Goal: Obtain resource: Obtain resource

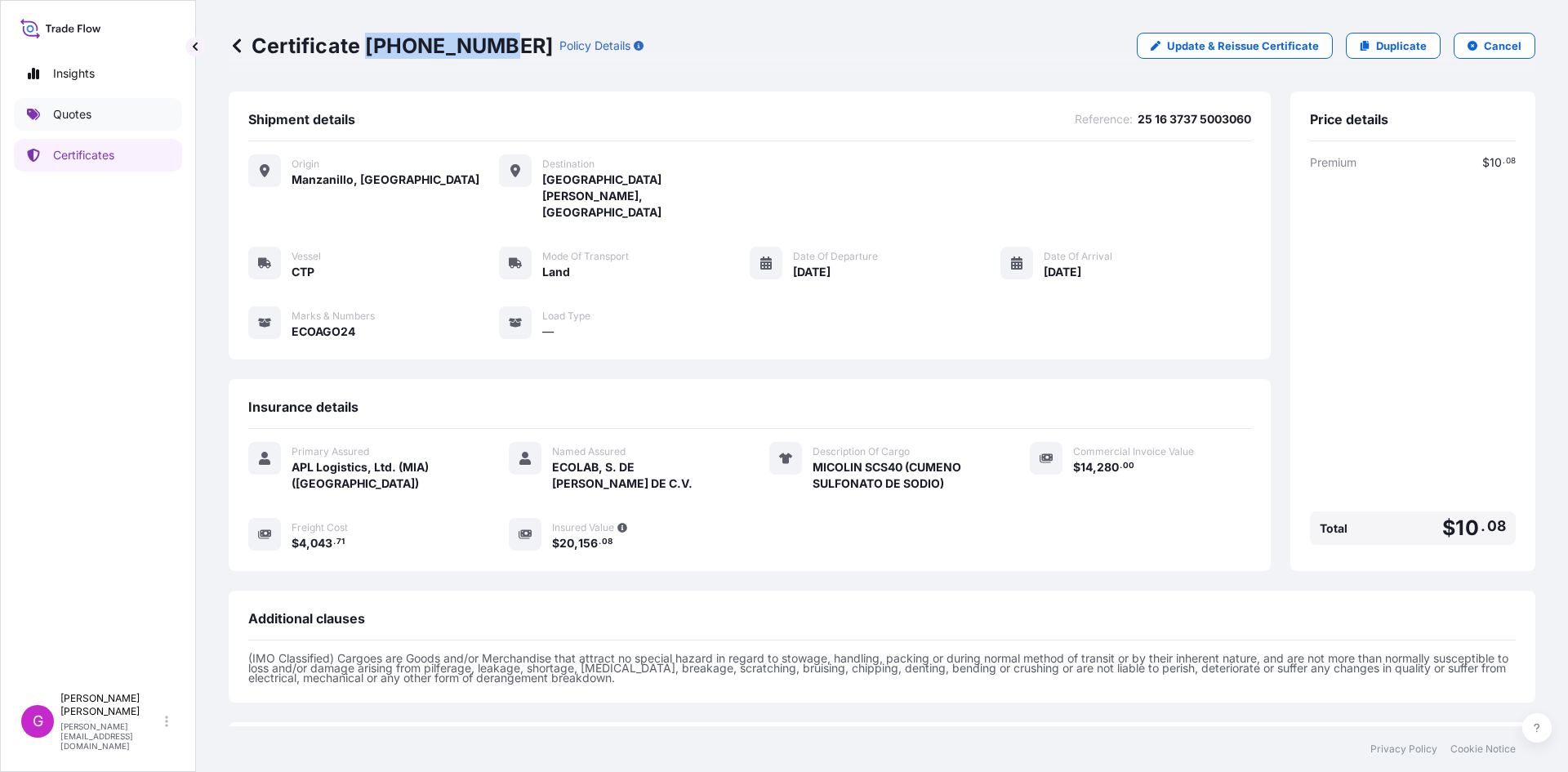
scroll to position [116, 0]
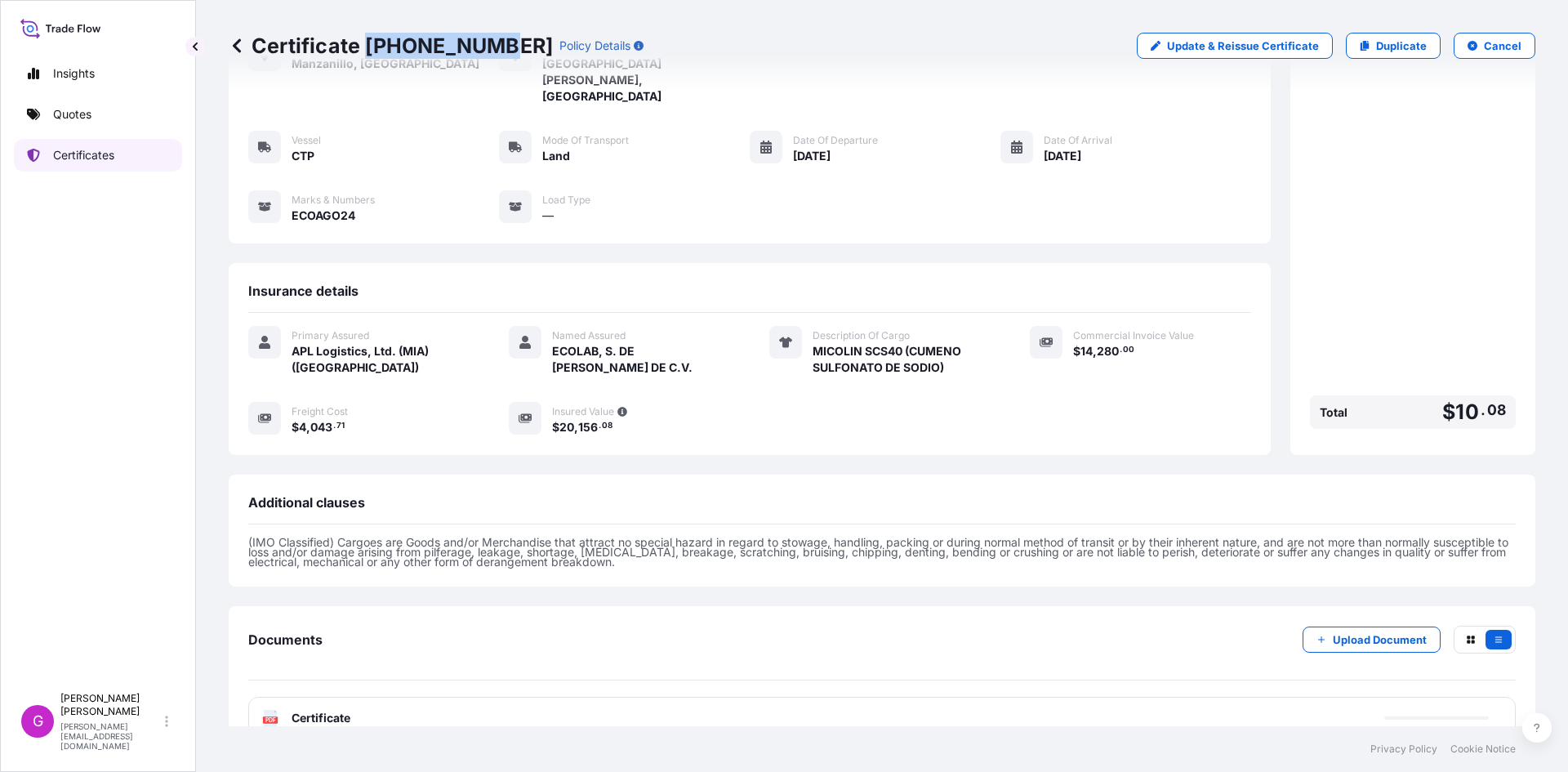
click at [303, 223] on div "Insights Quotes Certificates G [PERSON_NAME] [EMAIL_ADDRESS][DOMAIN_NAME] Certi…" at bounding box center [784, 386] width 1568 height 772
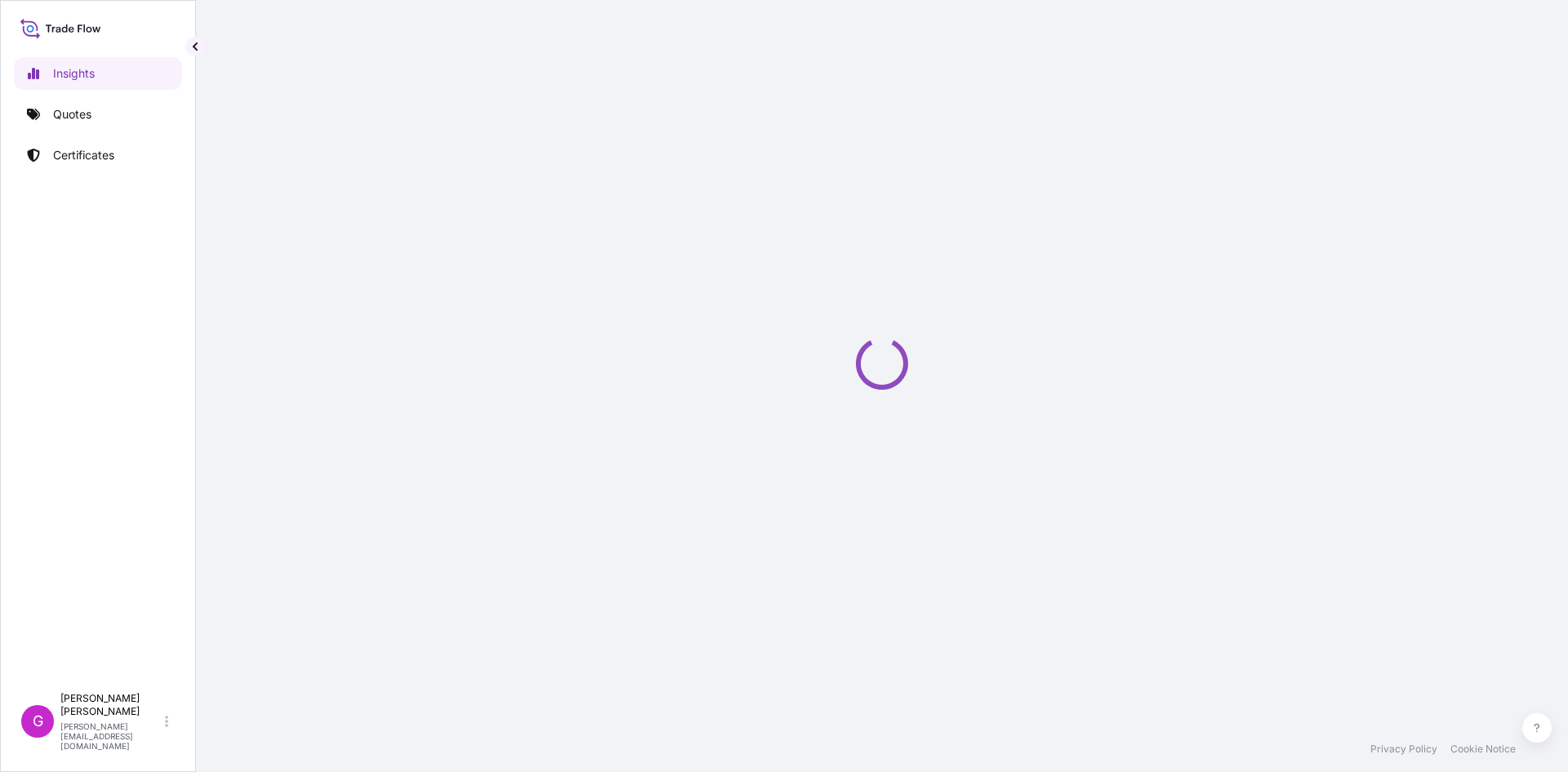
select select "2025"
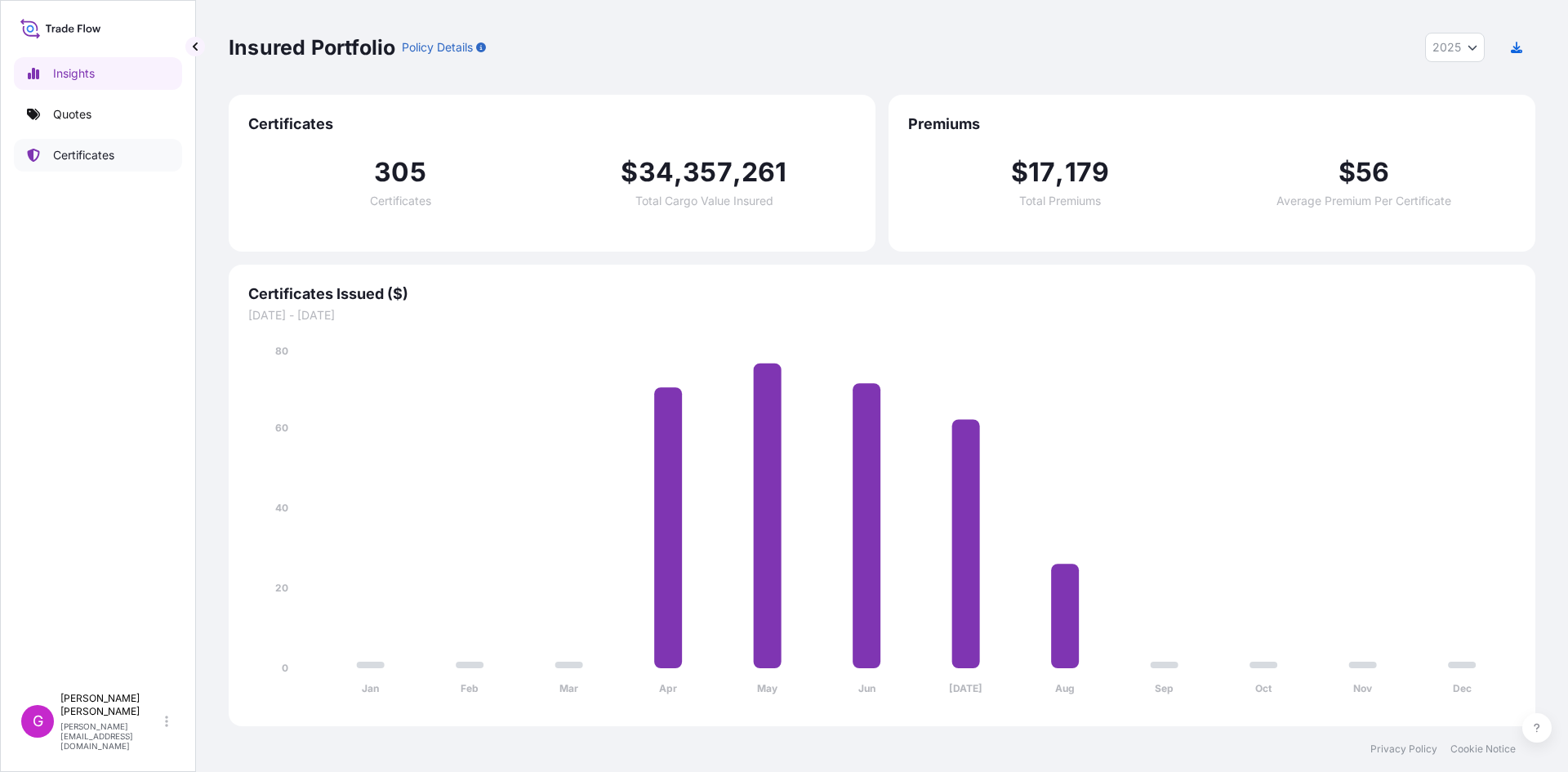
click at [116, 167] on link "Certificates" at bounding box center [97, 155] width 168 height 33
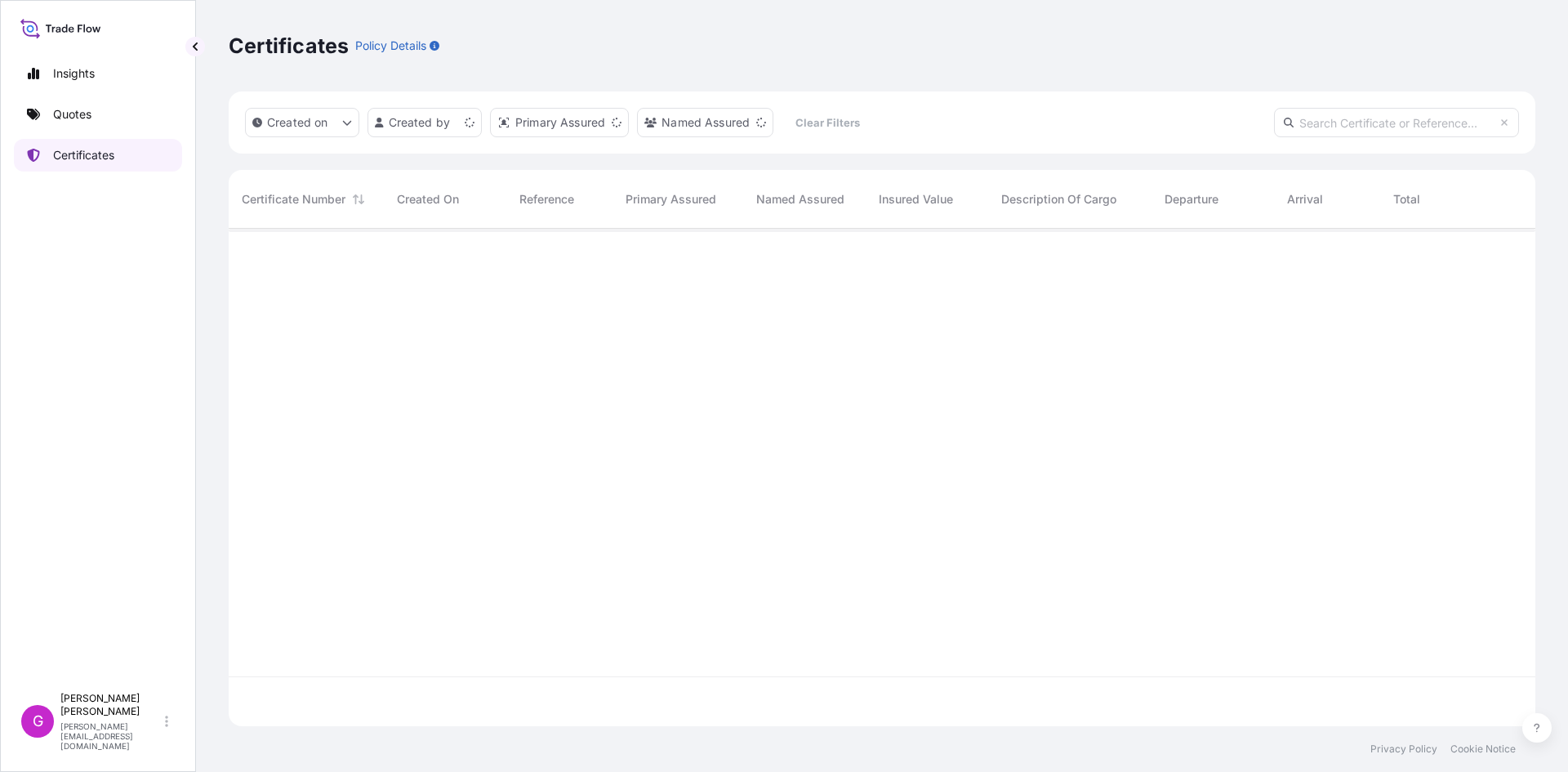
scroll to position [494, 1295]
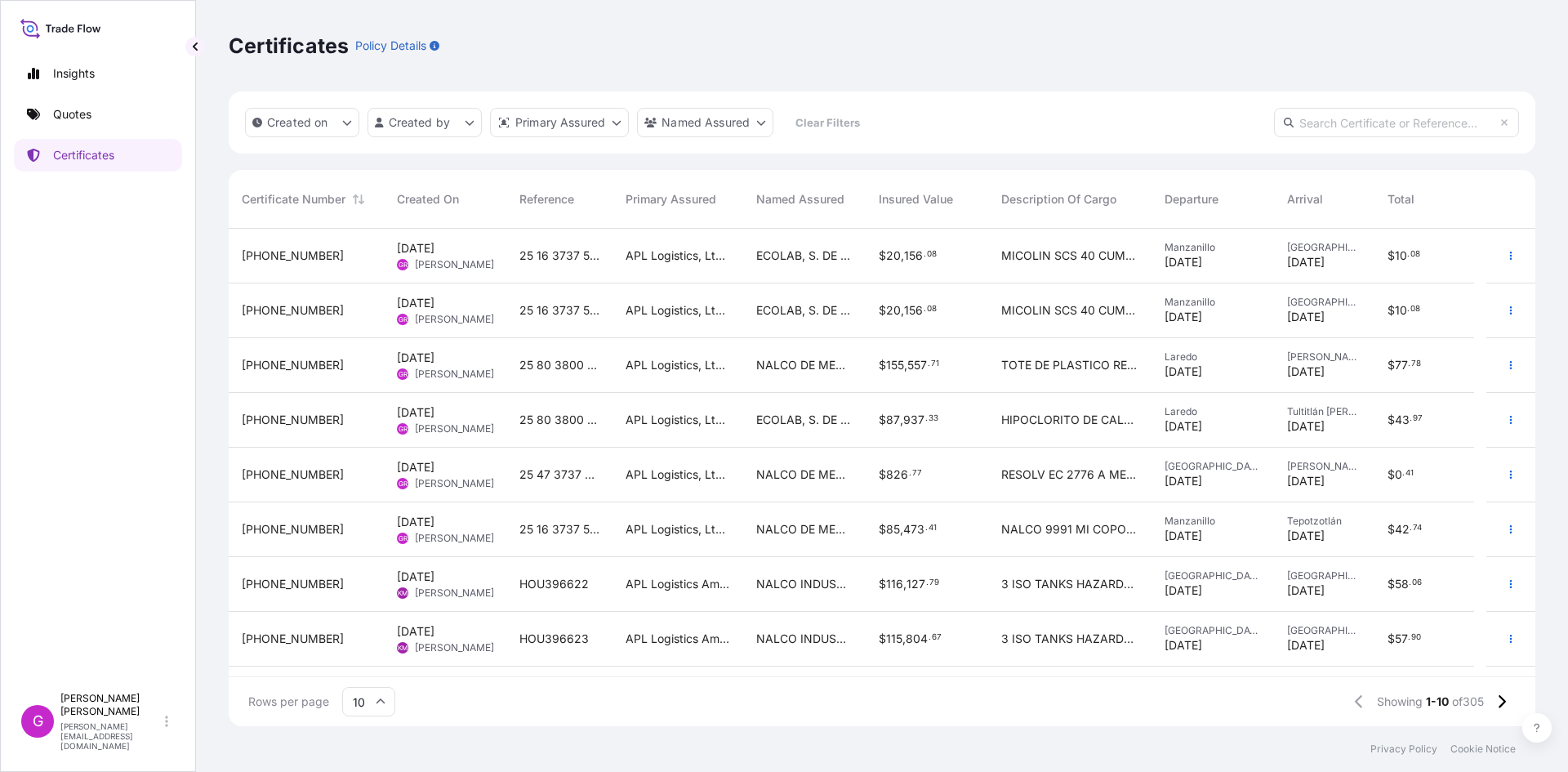
click at [553, 525] on span "25 16 3737 5002740" at bounding box center [559, 530] width 80 height 16
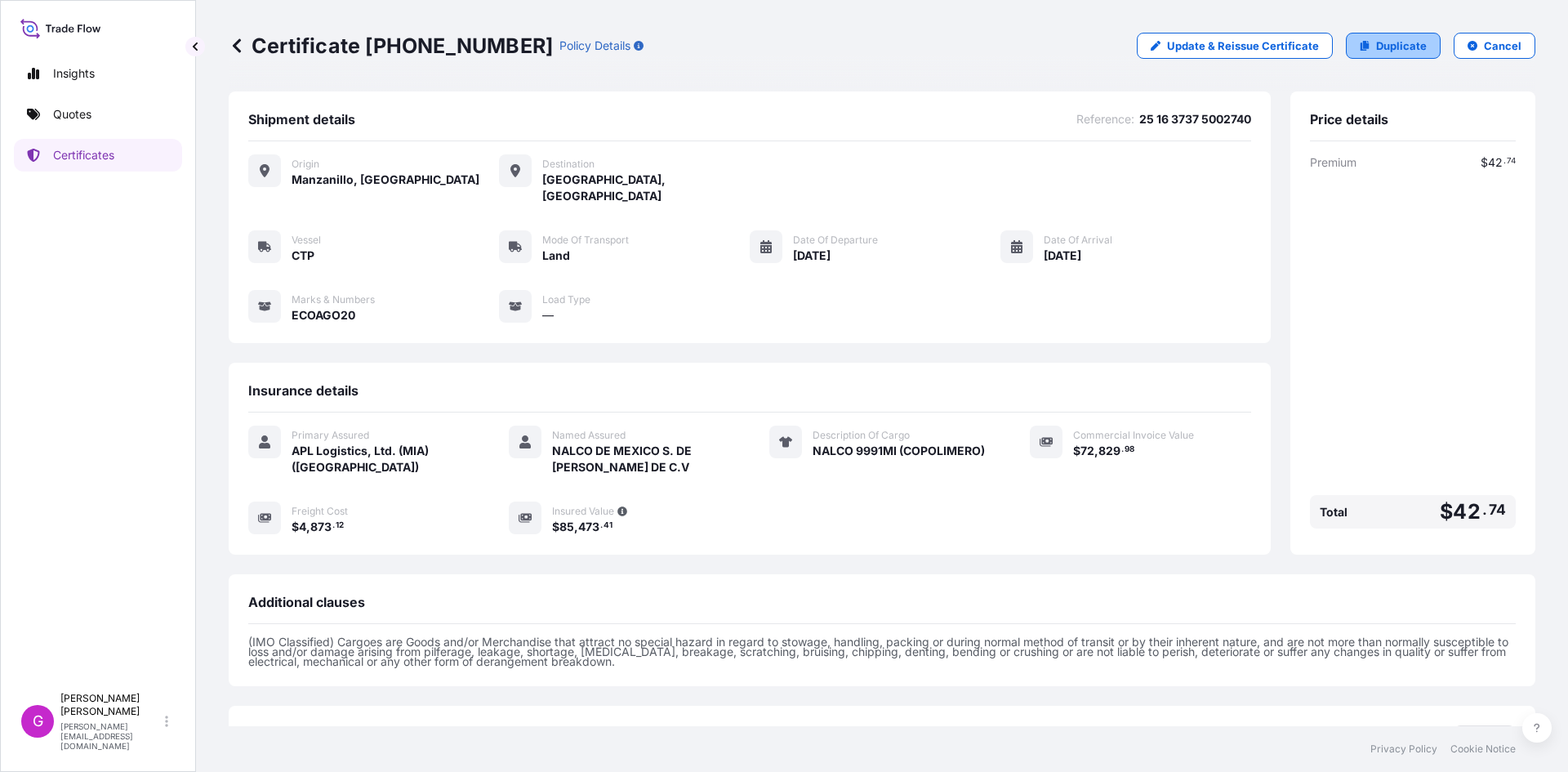
click at [1405, 52] on p "Duplicate" at bounding box center [1402, 45] width 51 height 16
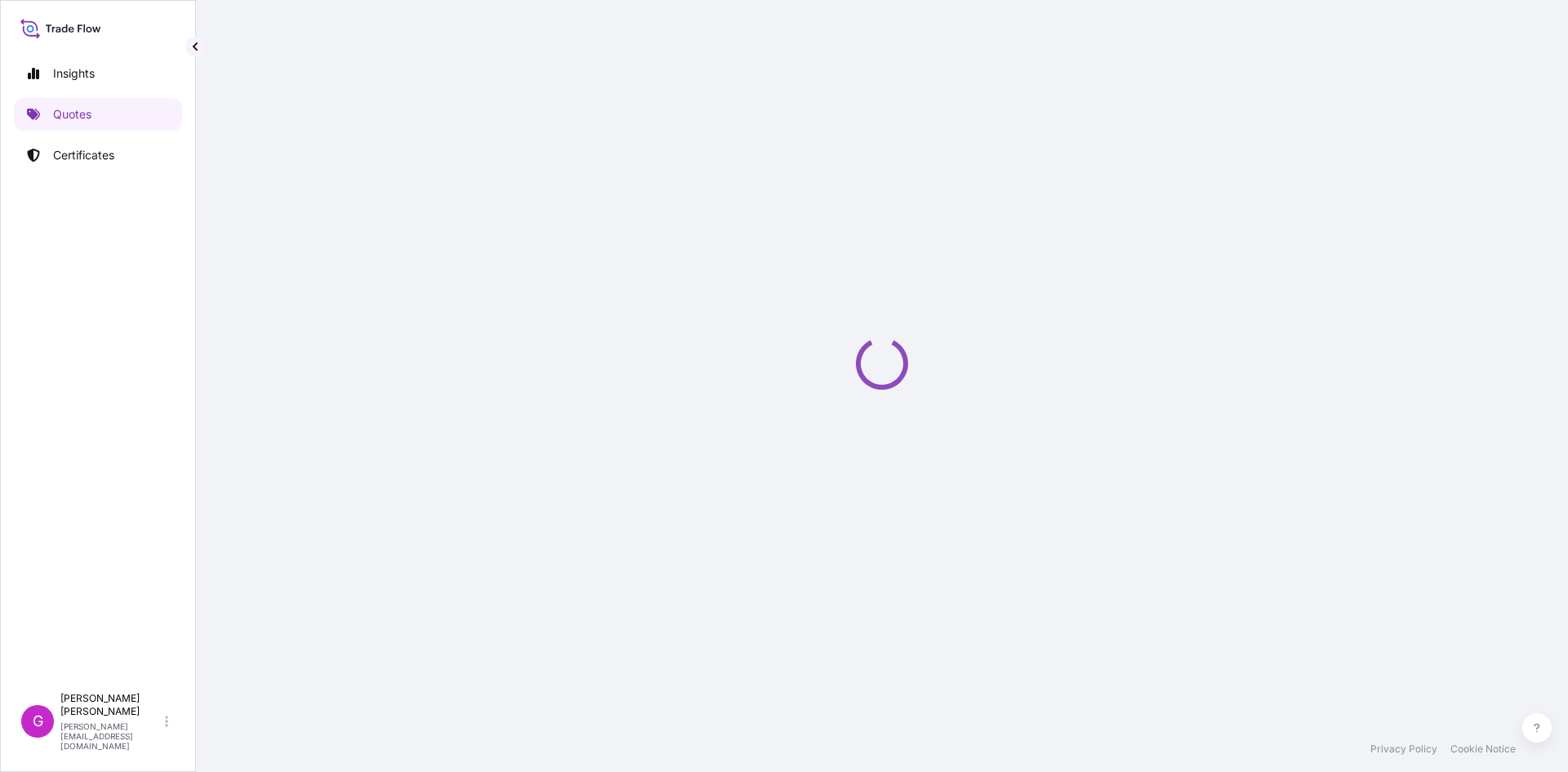
select select "Land"
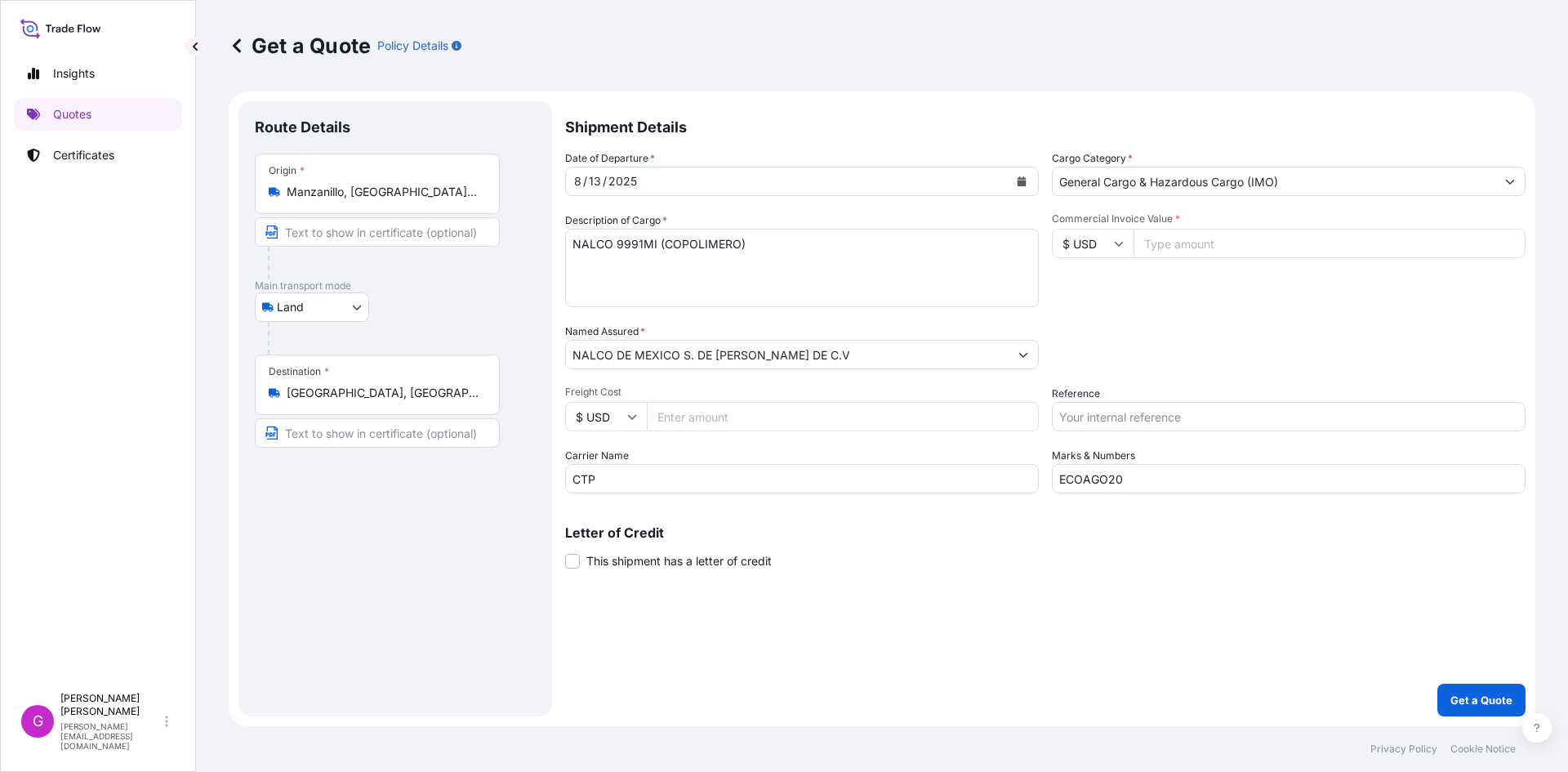
click at [633, 307] on textarea "NALCO 9991MI (COPOLIMERO)" at bounding box center [803, 268] width 474 height 78
select select "31870"
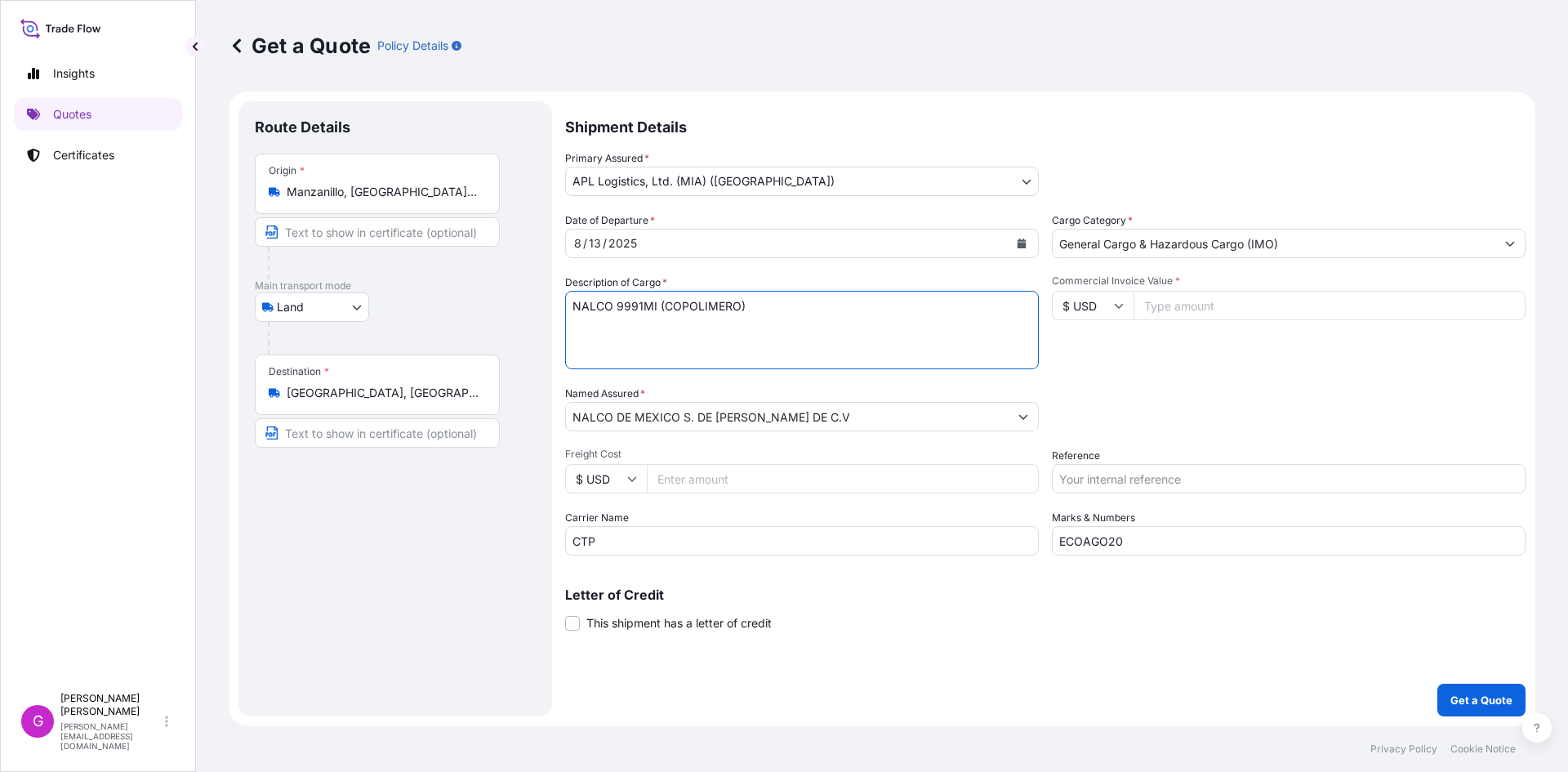
click at [633, 361] on textarea "NALCO 9991MI (COPOLIMERO)" at bounding box center [803, 330] width 474 height 78
drag, startPoint x: 684, startPoint y: 322, endPoint x: 425, endPoint y: 297, distance: 260.2
click at [411, 288] on form "Route Details Place of loading Road / [GEOGRAPHIC_DATA] / Inland Origin * [GEOG…" at bounding box center [882, 409] width 1307 height 635
type textarea "ecola"
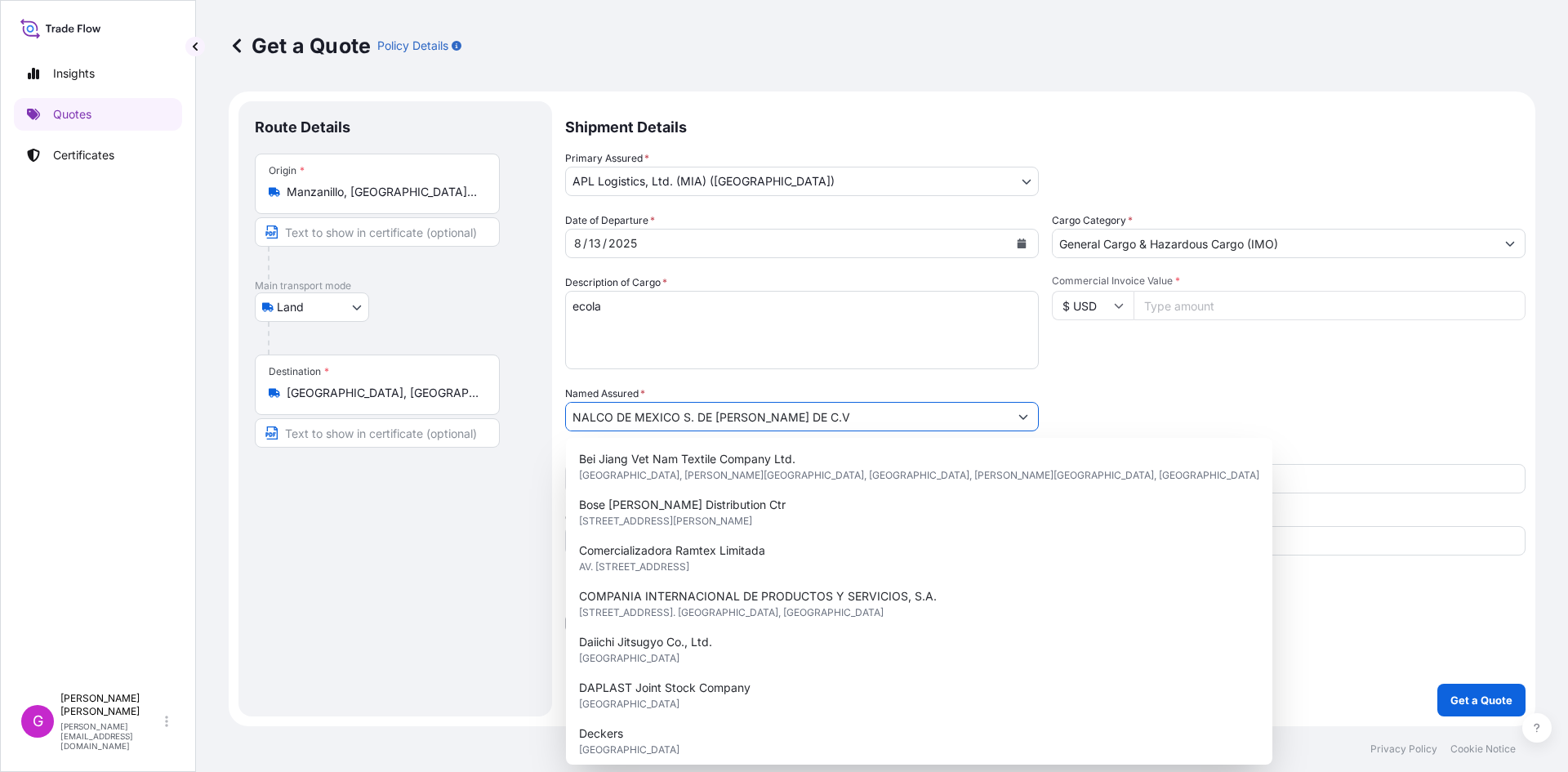
click at [666, 411] on input "NALCO DE MEXICO S. DE [PERSON_NAME] DE C.V" at bounding box center [787, 417] width 443 height 29
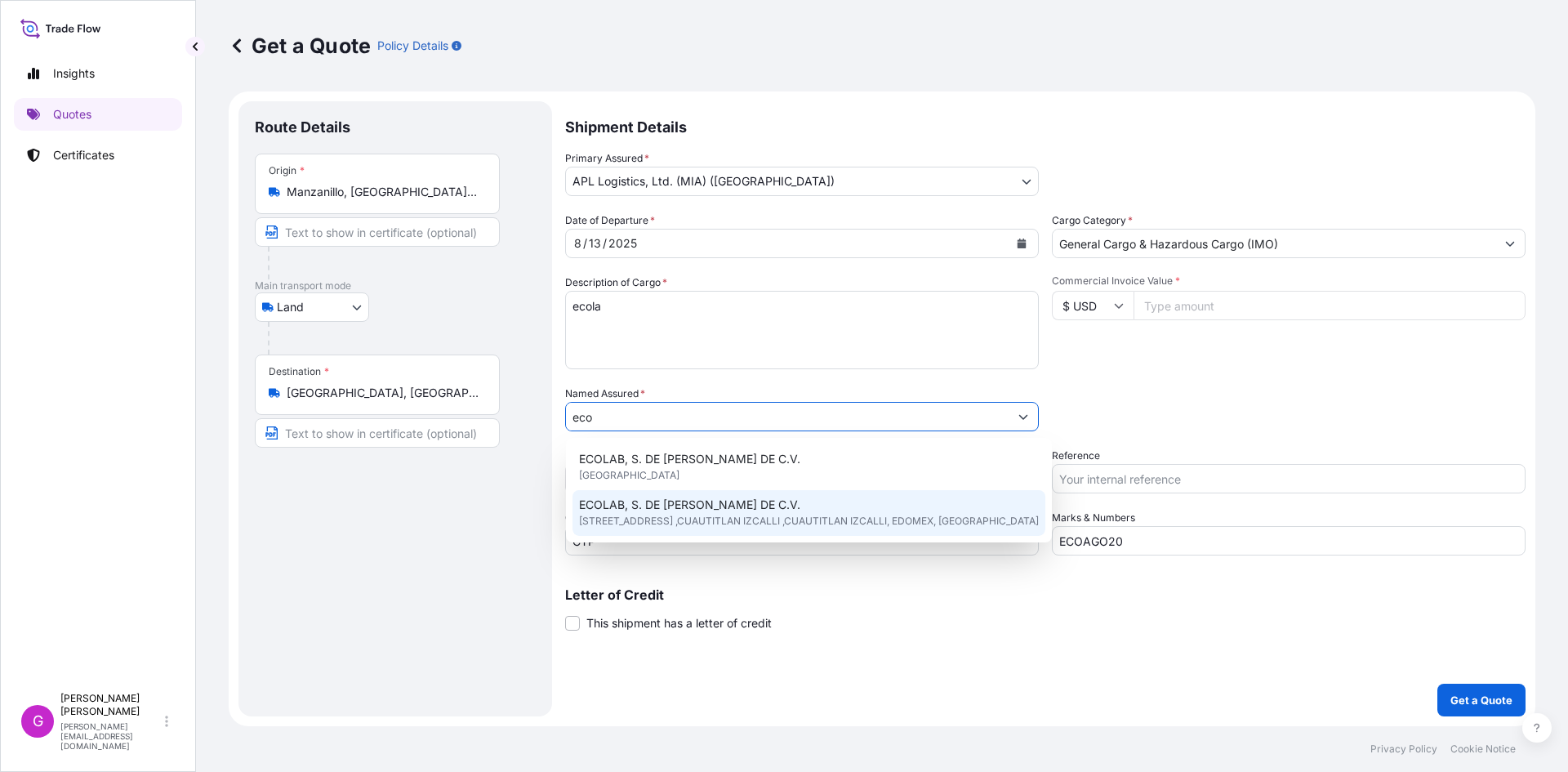
click at [672, 504] on span "ECOLAB, S. DE [PERSON_NAME] DE C.V." at bounding box center [690, 505] width 222 height 16
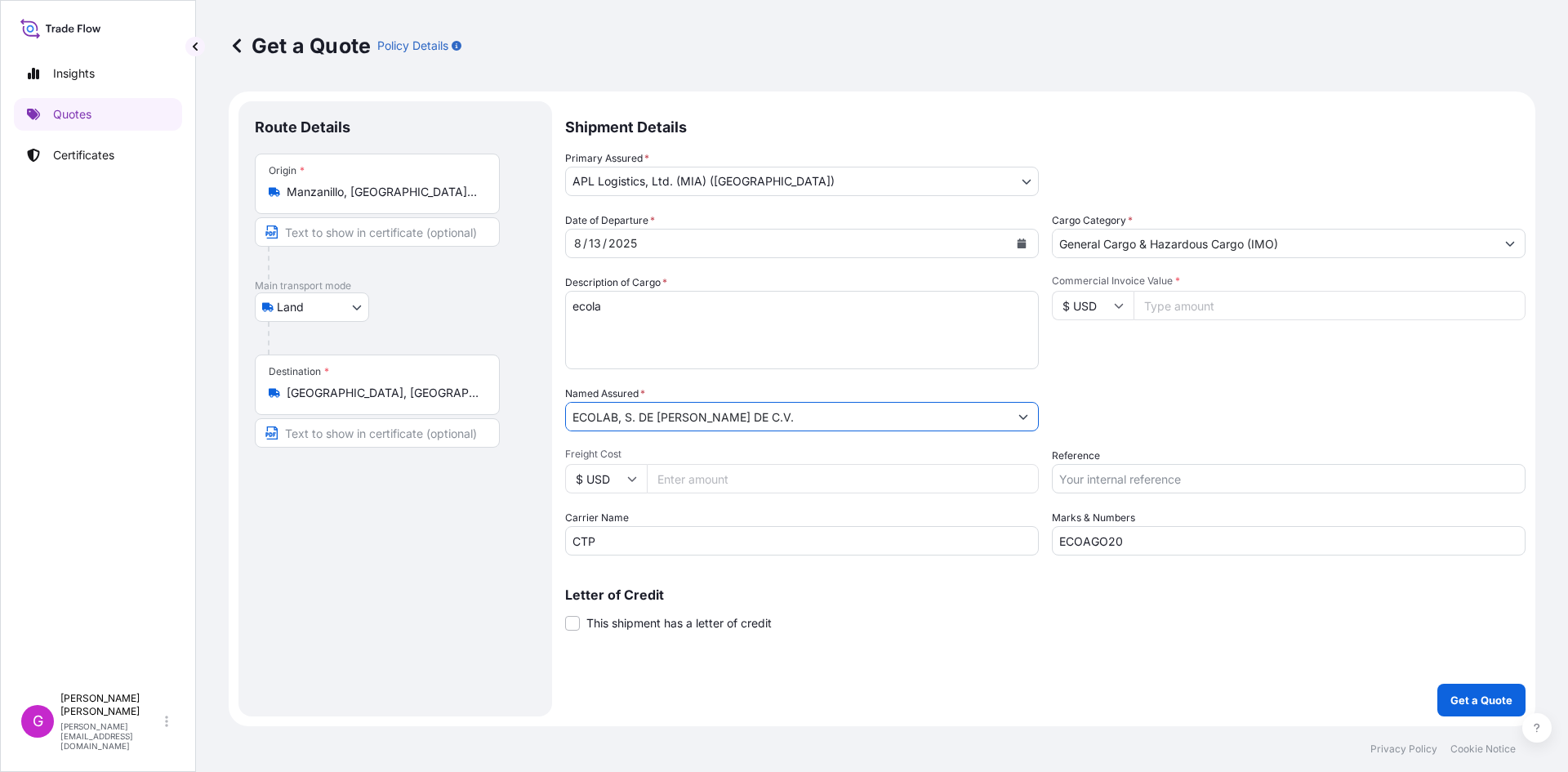
type input "ECOLAB, S. DE [PERSON_NAME] DE C.V."
click at [1023, 240] on icon "Calendar" at bounding box center [1022, 243] width 9 height 10
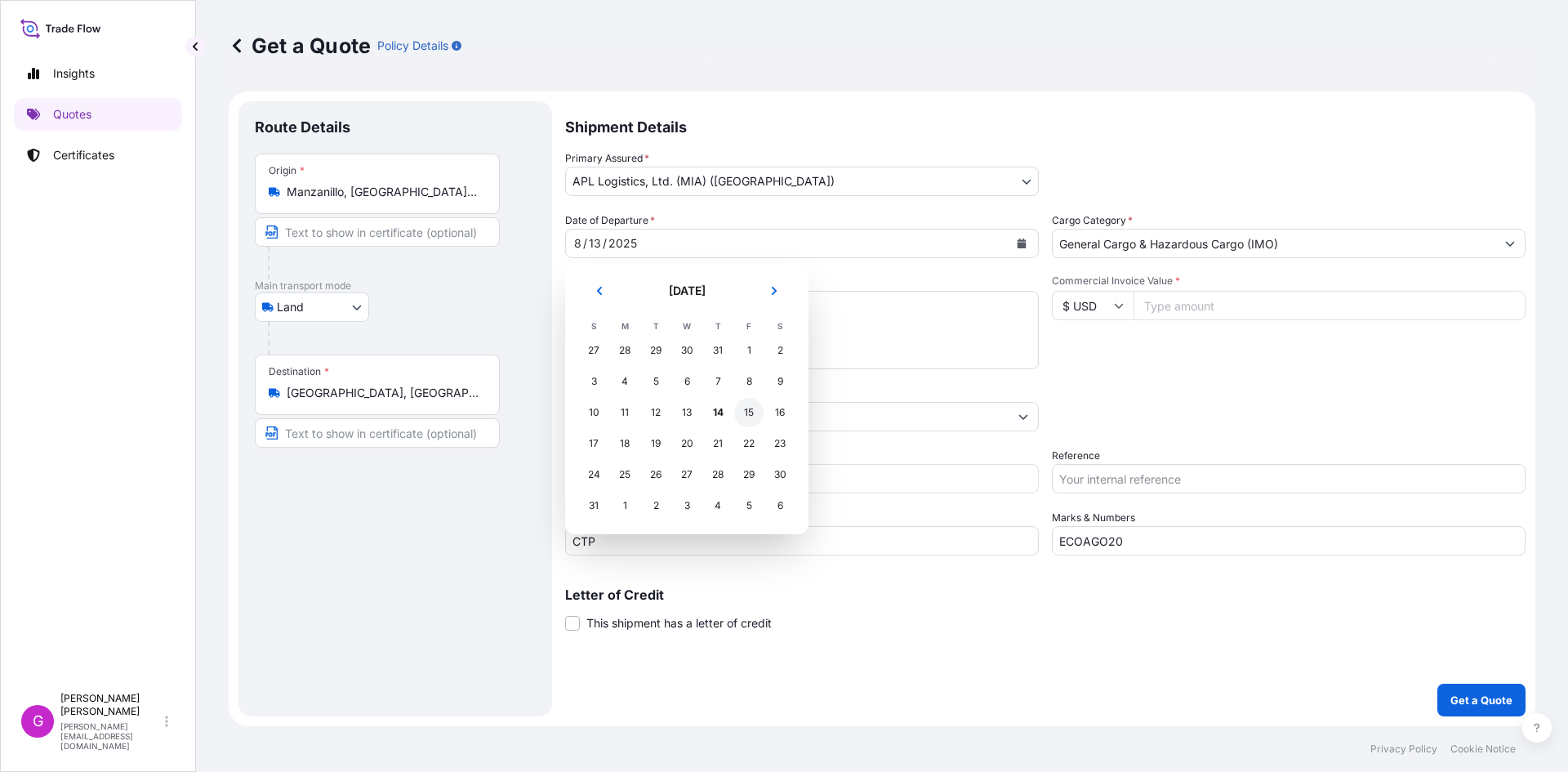
click at [758, 411] on div "15" at bounding box center [749, 412] width 29 height 29
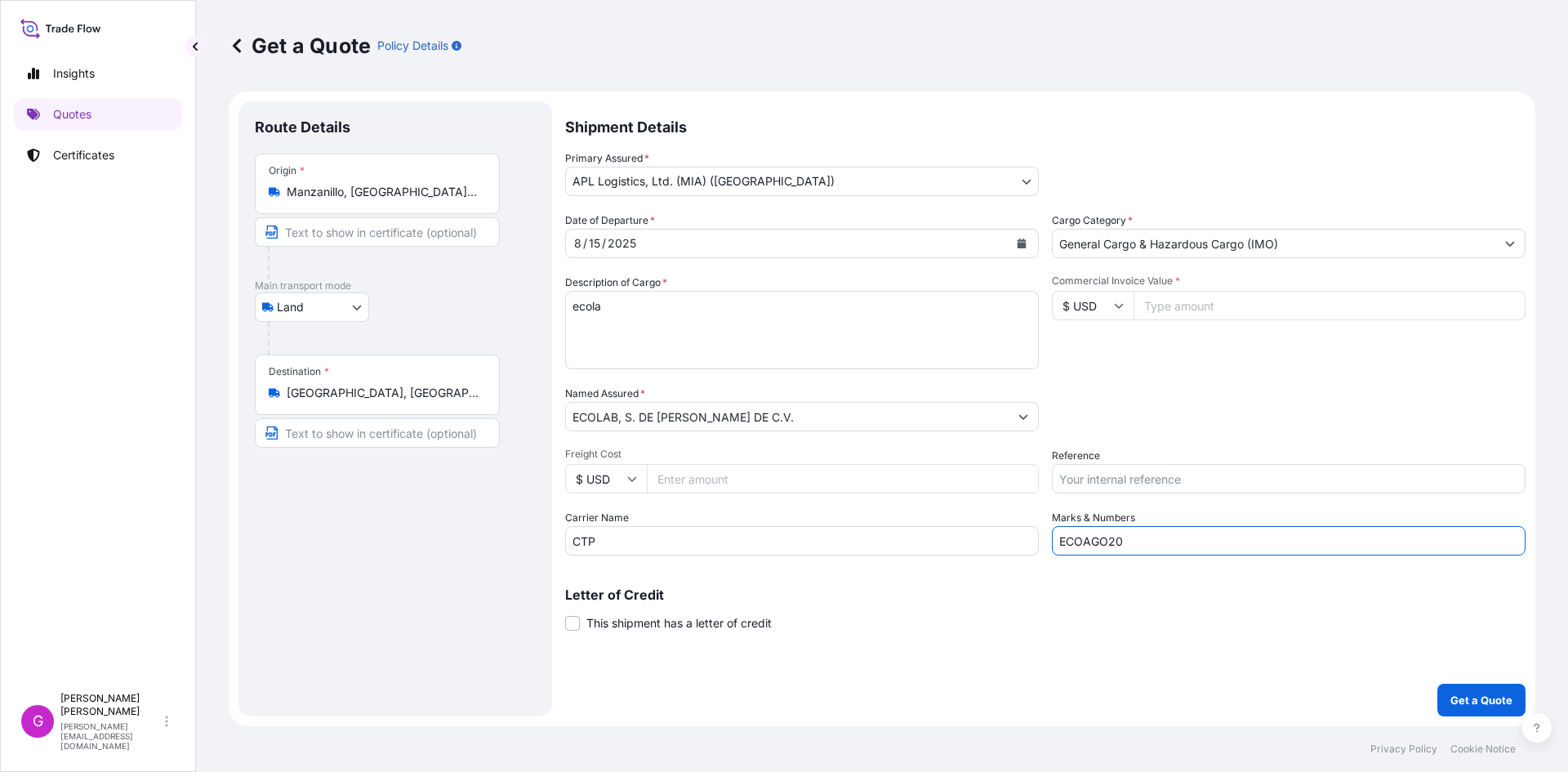
drag, startPoint x: 1158, startPoint y: 539, endPoint x: 990, endPoint y: 531, distance: 168.2
click at [990, 531] on div "Date of Departure * [DATE] Cargo Category * General Cargo & Hazardous Cargo (IM…" at bounding box center [1046, 384] width 961 height 343
paste input "5"
type input "ECOAGO25"
click at [1147, 478] on input "Reference" at bounding box center [1289, 479] width 474 height 29
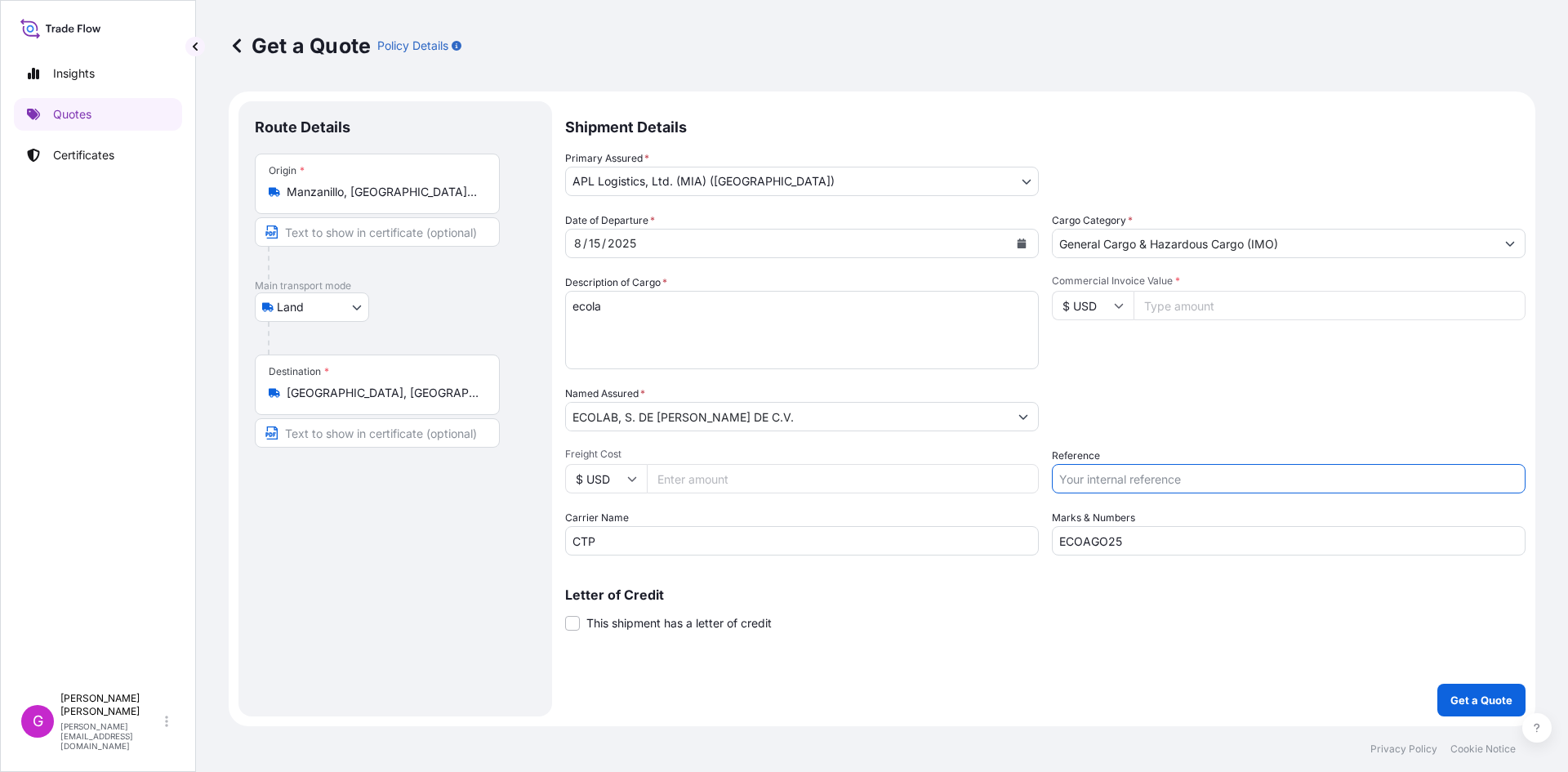
paste input "25 16 3737 5003193"
type input "25 16 3737 5003193"
click at [1208, 304] on input "Commercial Invoice Value *" at bounding box center [1330, 305] width 392 height 29
paste input "19400.00"
type input "19400.00"
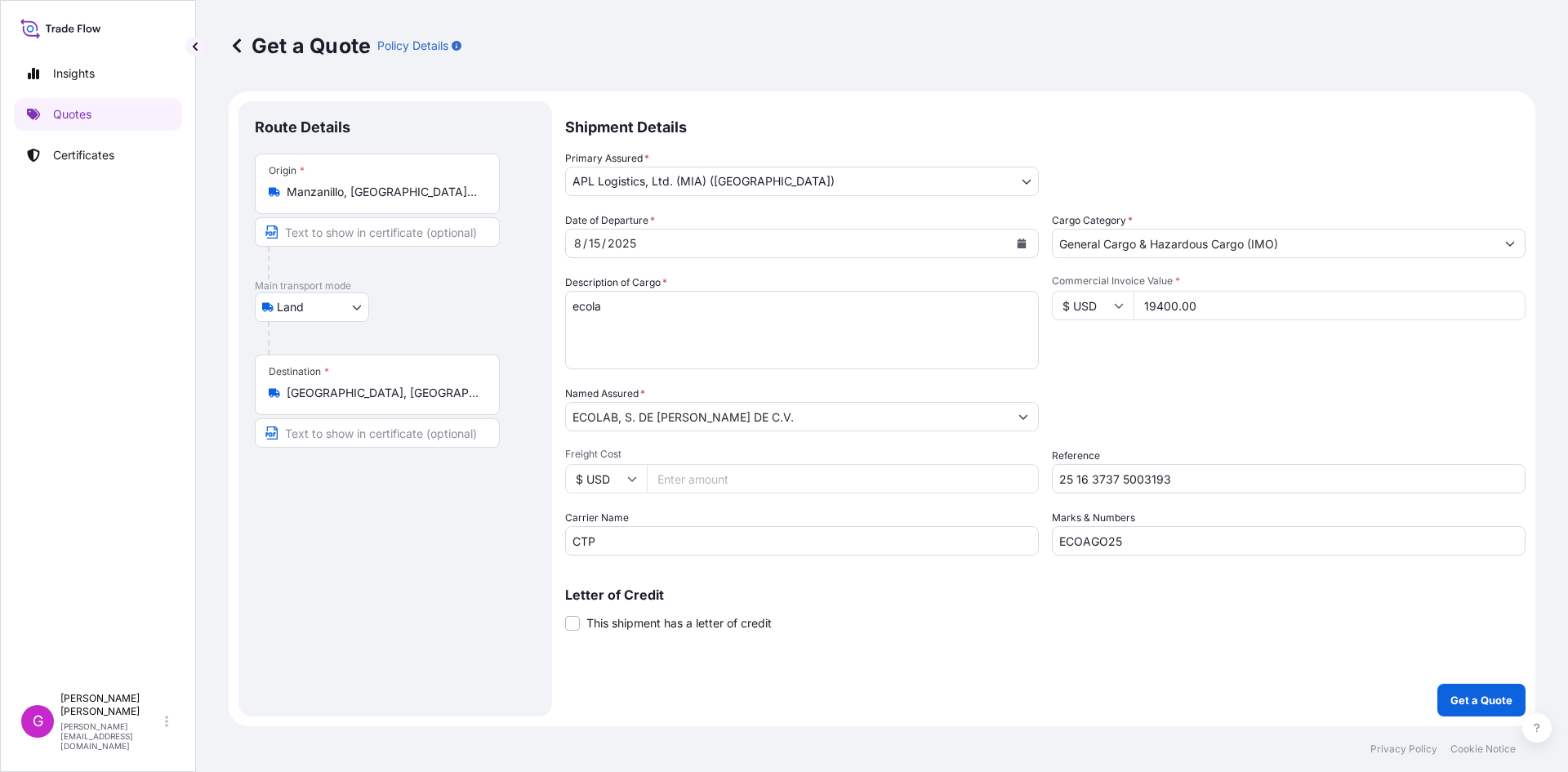
click at [732, 328] on textarea "NALCO 9991MI (COPOLIMERO)" at bounding box center [803, 330] width 474 height 78
drag, startPoint x: 729, startPoint y: 324, endPoint x: 507, endPoint y: 306, distance: 222.7
click at [507, 306] on form "Route Details Place of loading Road / [GEOGRAPHIC_DATA] / Inland Origin * [GEOG…" at bounding box center [882, 409] width 1307 height 635
paste textarea "MGDA-3NA 40 ([PERSON_NAME] TRISODICA DE N,N-BIS(CARBOXILATOMETIL)ALANINA)"
type textarea "MGDA-3NA 40 ([PERSON_NAME] TRISODICA DE N,N-BIS(CARBOXILATOMETIL)ALANINA)"
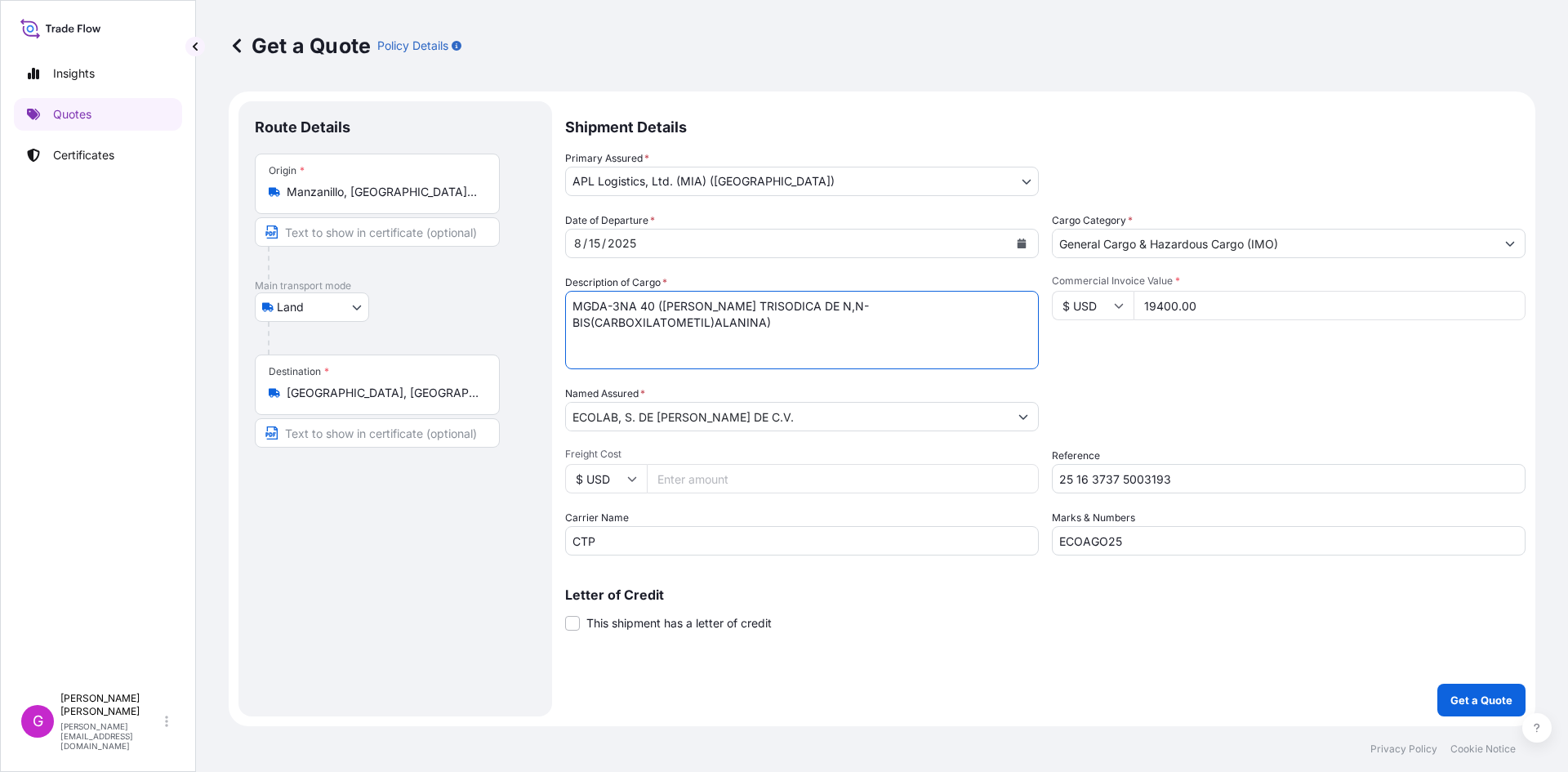
click at [1019, 240] on icon "Calendar" at bounding box center [1021, 243] width 10 height 10
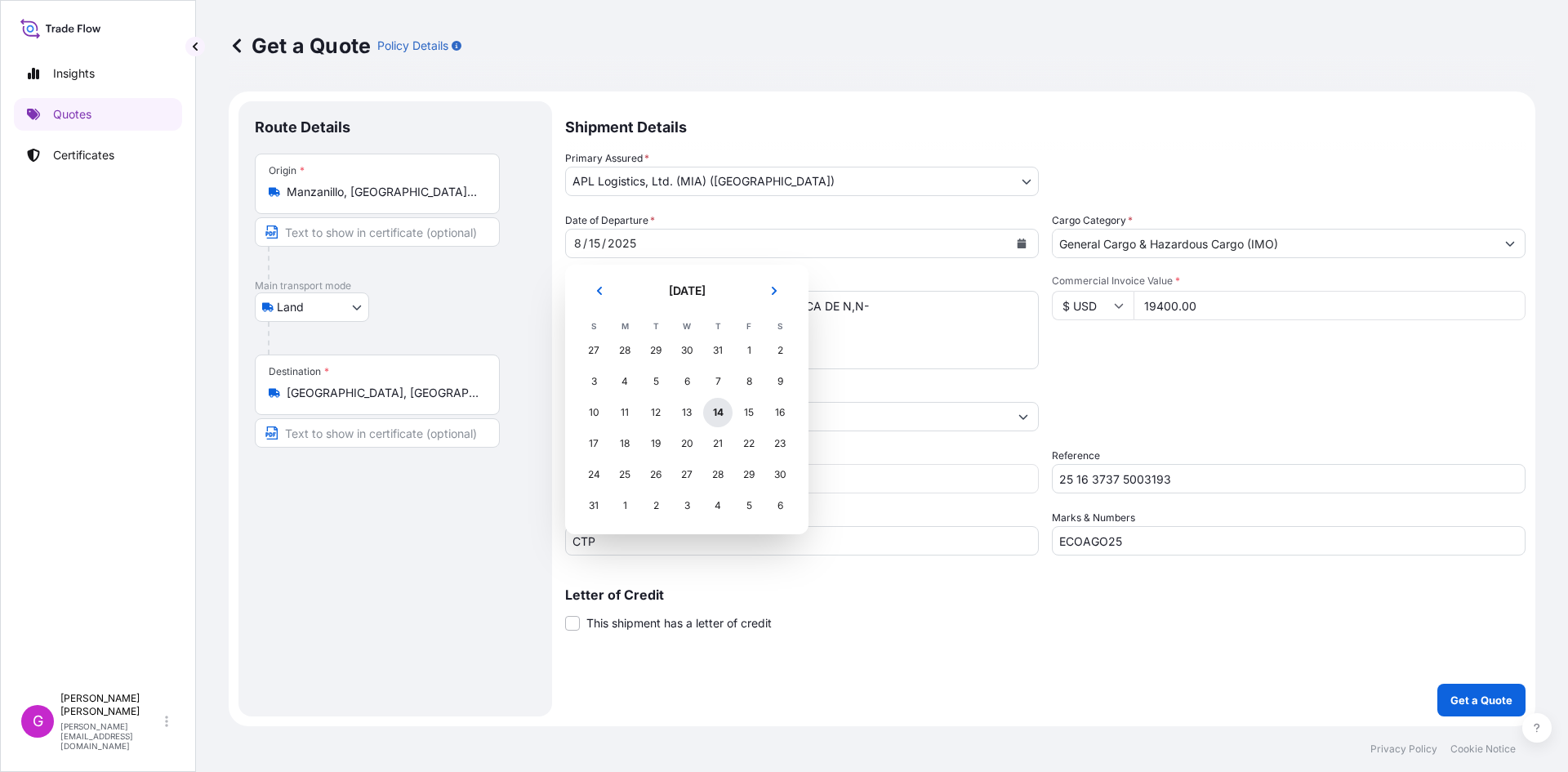
click at [724, 418] on div "14" at bounding box center [718, 412] width 29 height 29
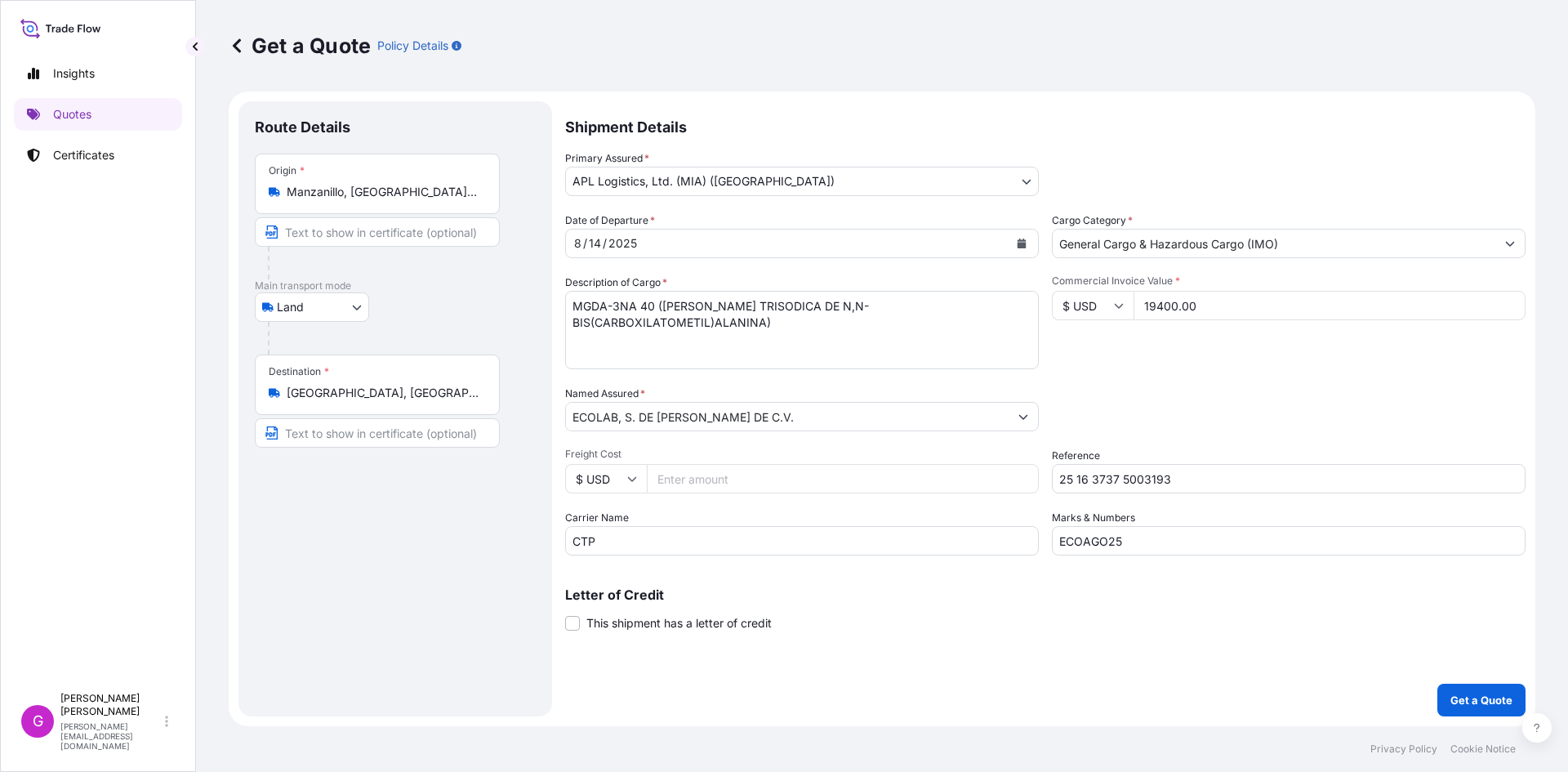
click at [818, 470] on input "Freight Cost" at bounding box center [843, 479] width 392 height 29
paste input "4088.64"
type input "4088.64"
click at [1160, 312] on input "19400.00" at bounding box center [1330, 305] width 392 height 29
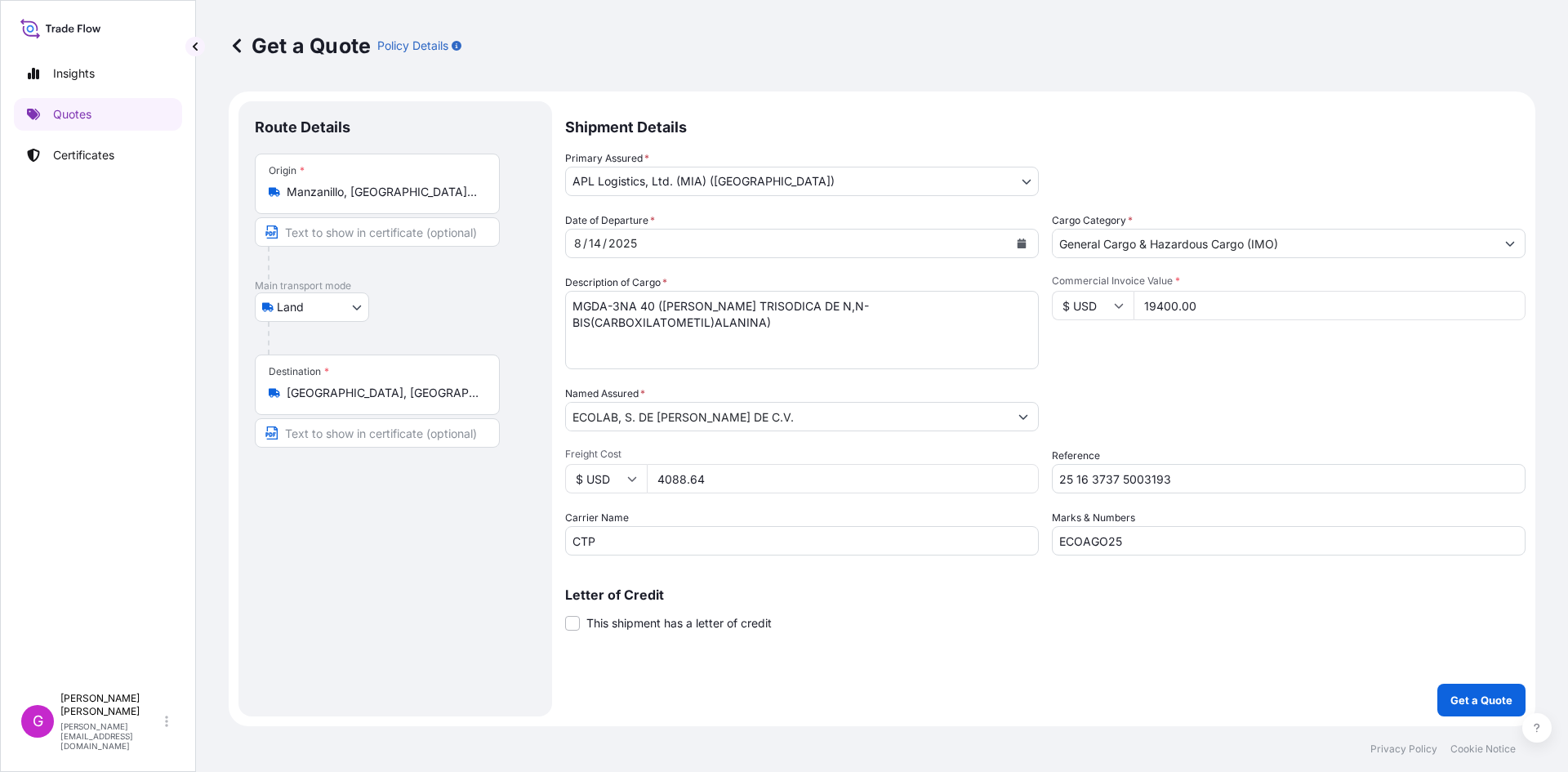
click at [687, 477] on input "4088.64" at bounding box center [843, 479] width 392 height 29
click at [1455, 698] on p "Get a Quote" at bounding box center [1482, 700] width 62 height 16
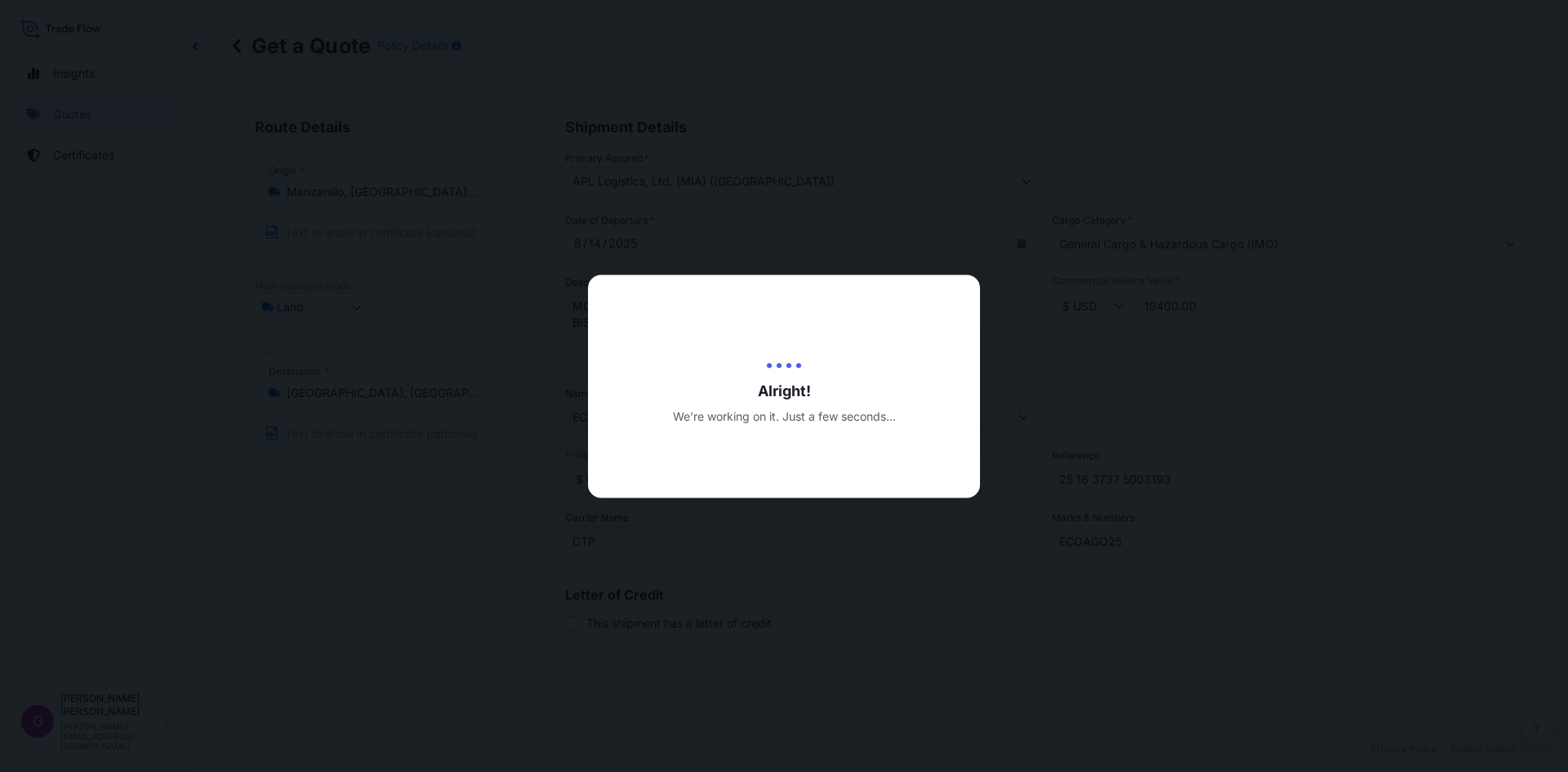
type input "[DATE]"
select select "Land"
select select "31870"
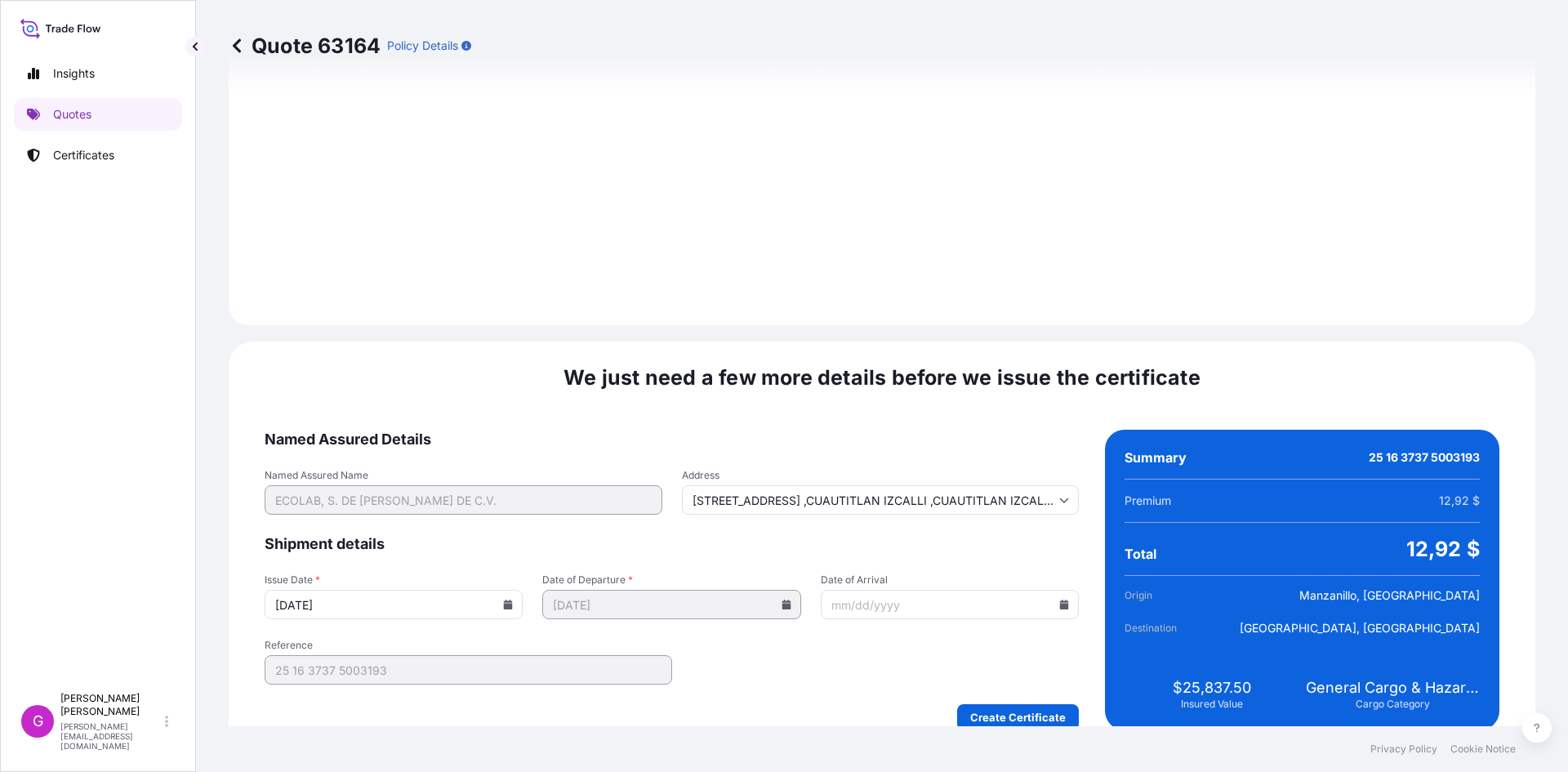
scroll to position [1951, 0]
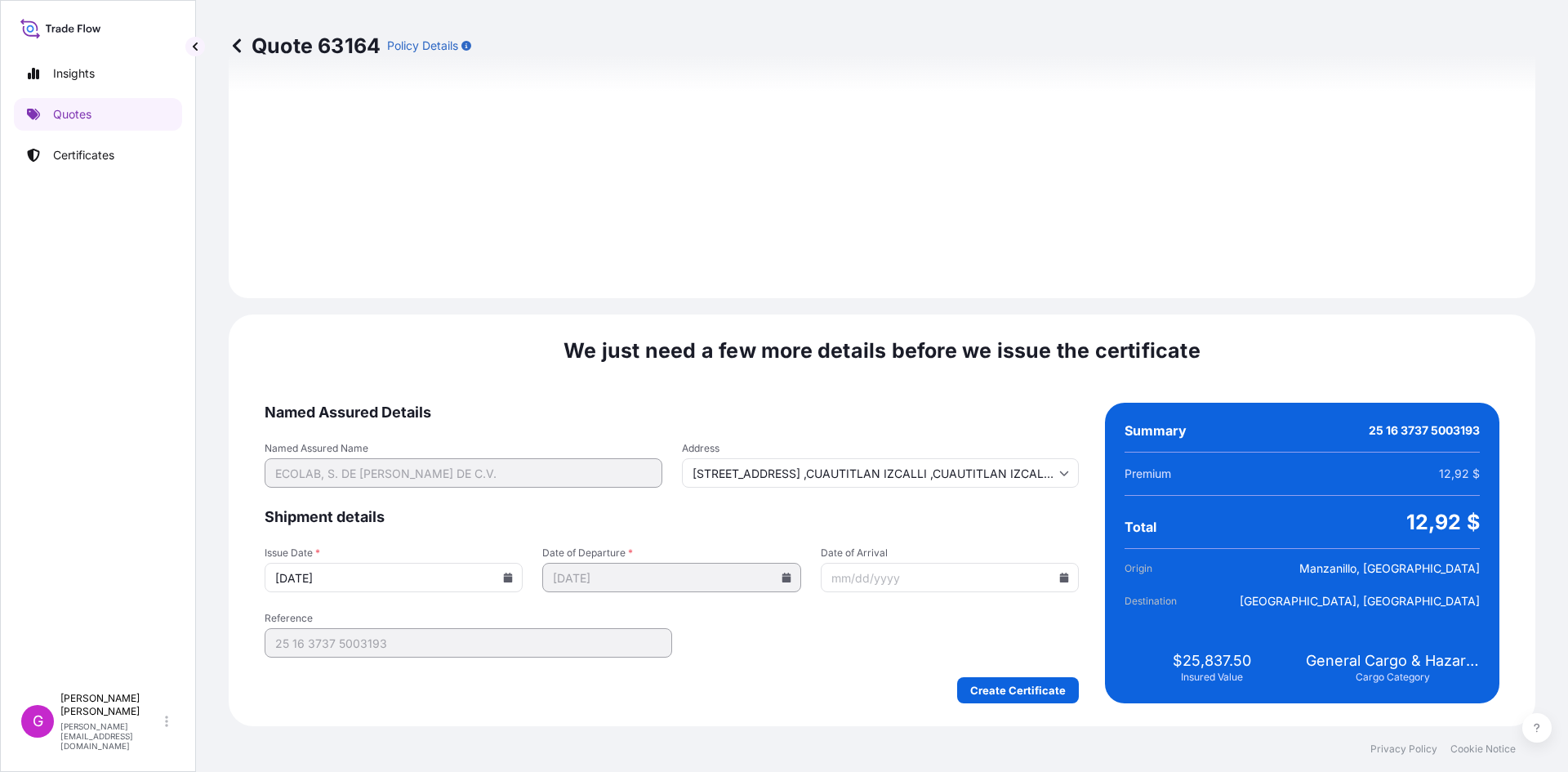
click at [1054, 584] on input "Date of Arrival" at bounding box center [950, 578] width 258 height 29
click at [1060, 579] on icon at bounding box center [1065, 578] width 9 height 10
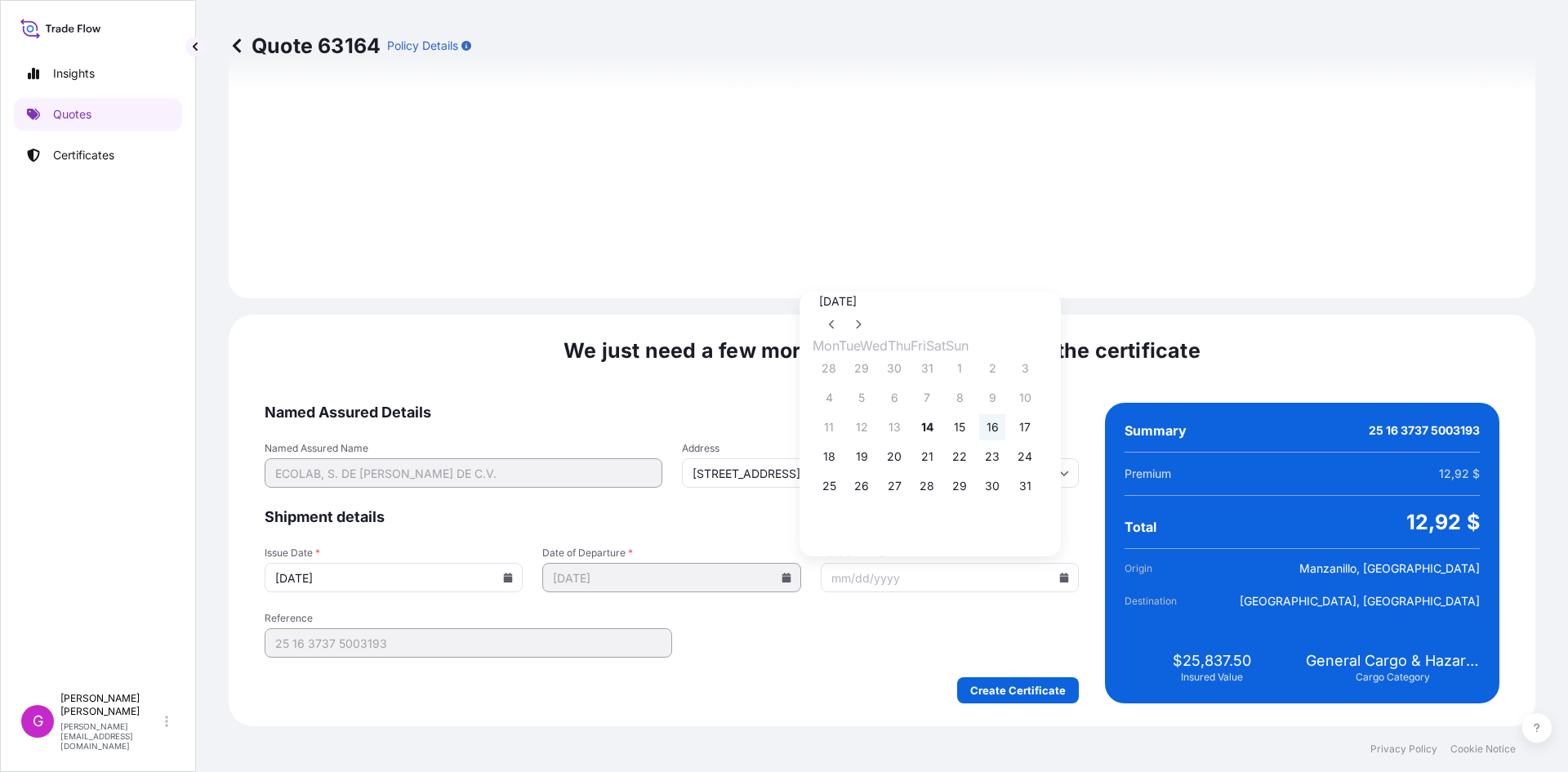
click at [1005, 435] on button "16" at bounding box center [992, 427] width 26 height 26
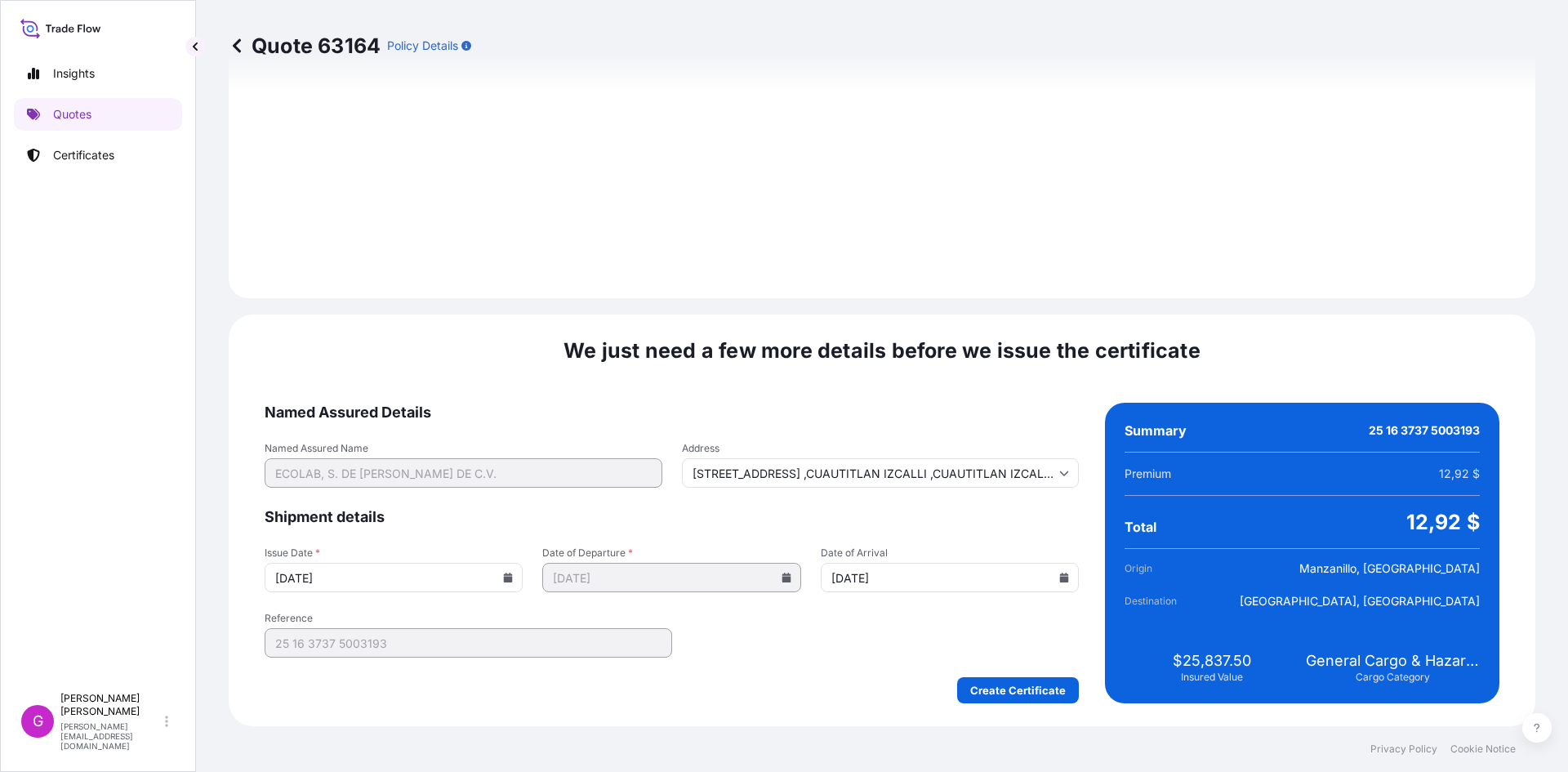
type input "[DATE]"
drag, startPoint x: 1007, startPoint y: 711, endPoint x: 1013, endPoint y: 698, distance: 14.3
click at [1013, 698] on div "We just need a few more details before we issue the certificate Named Assured D…" at bounding box center [882, 520] width 1307 height 411
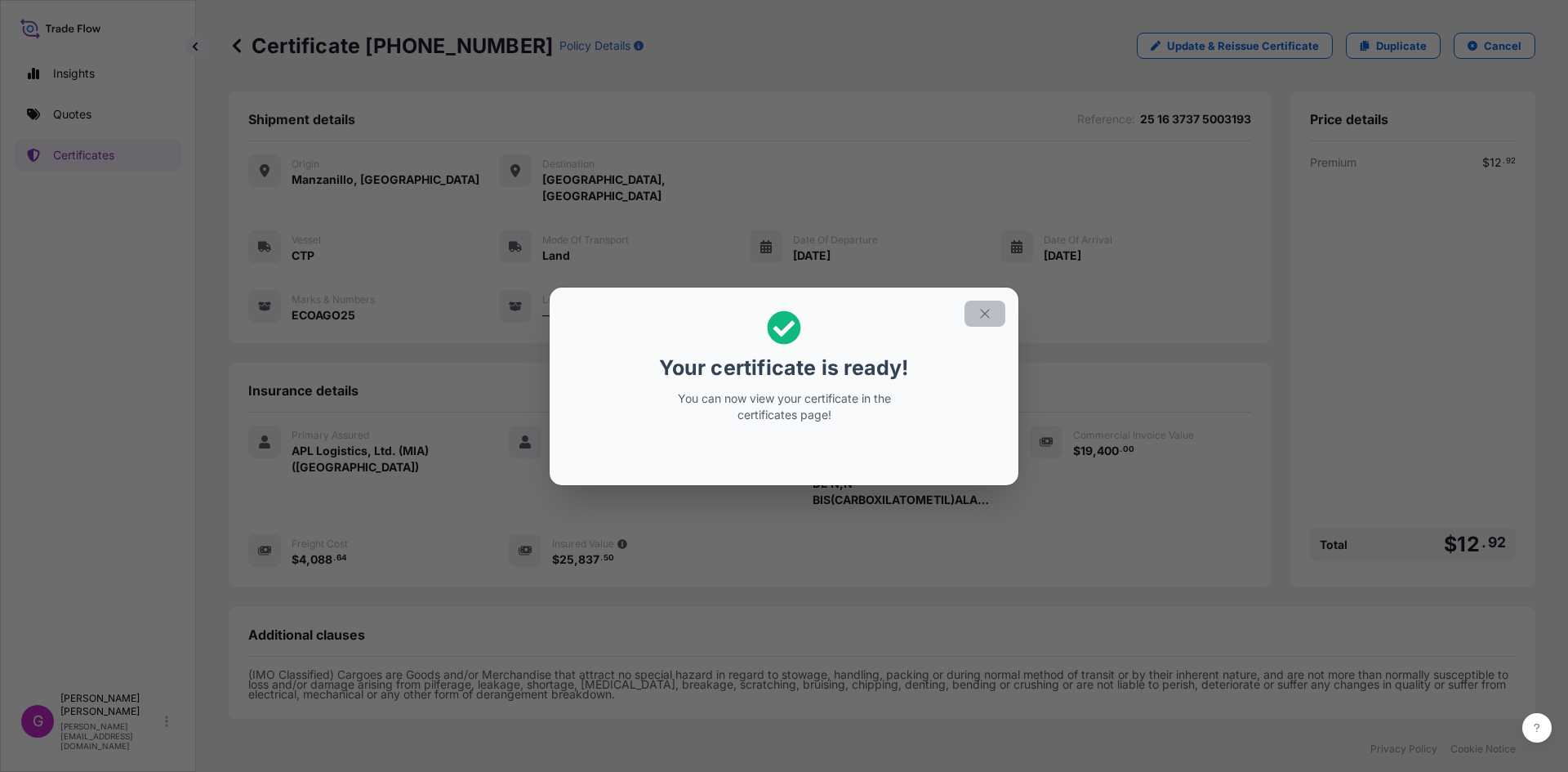
click at [991, 306] on icon "button" at bounding box center [985, 313] width 15 height 15
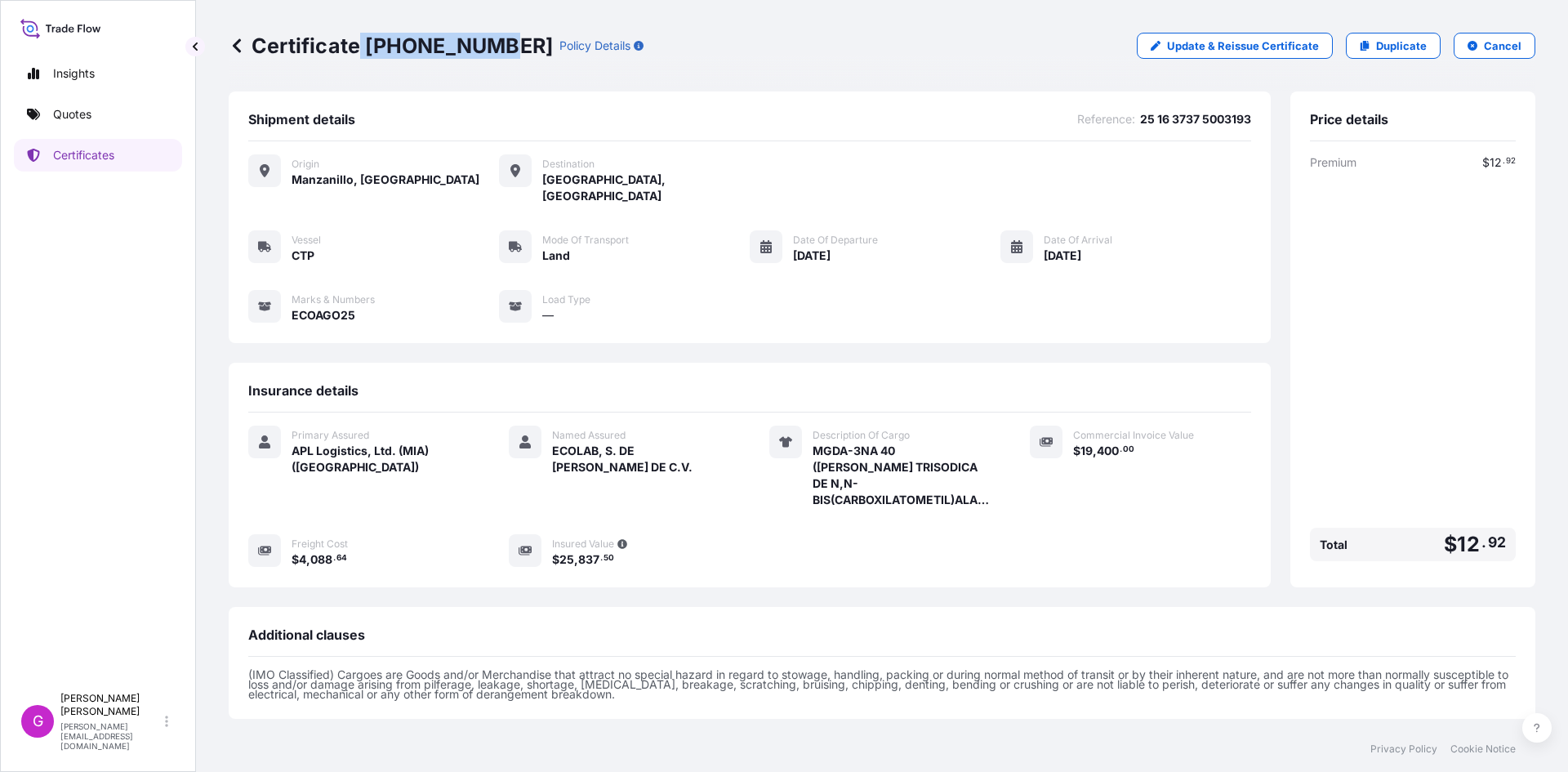
drag, startPoint x: 493, startPoint y: 47, endPoint x: 362, endPoint y: 45, distance: 131.0
click at [362, 45] on p "Certificate [PHONE_NUMBER]" at bounding box center [390, 45] width 324 height 26
copy p "[PHONE_NUMBER]"
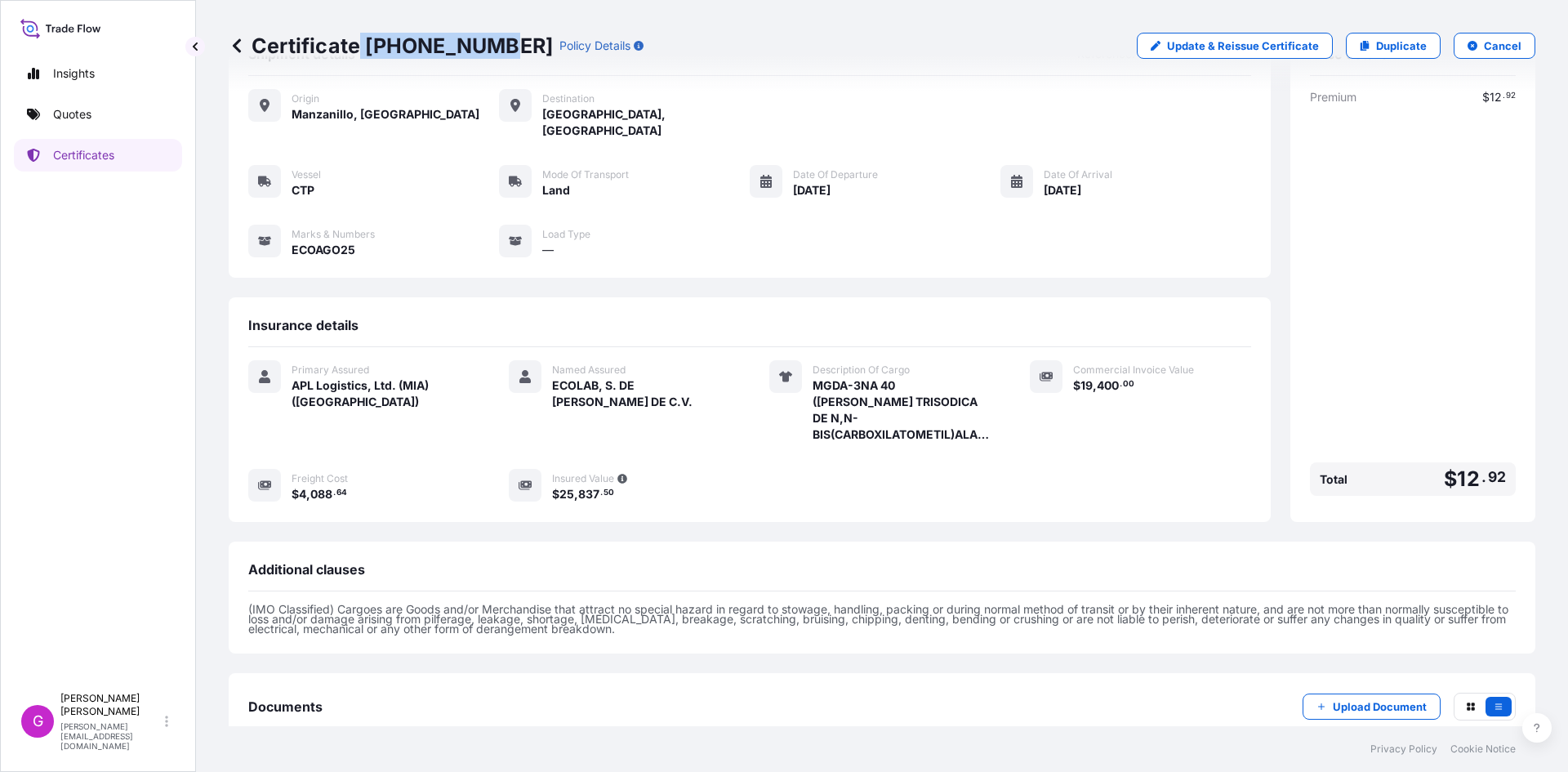
scroll to position [133, 0]
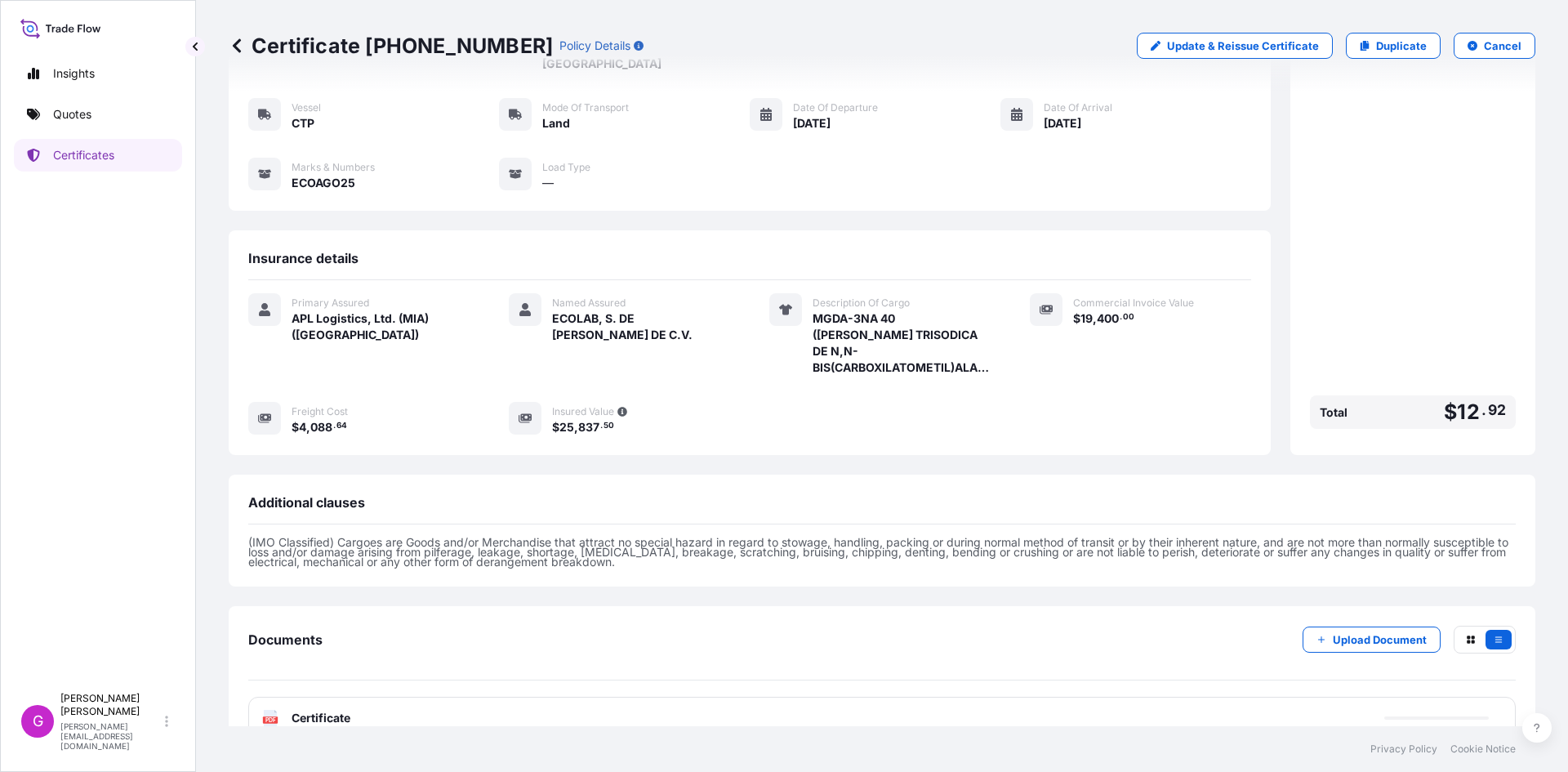
click at [317, 710] on span "Certificate" at bounding box center [321, 718] width 59 height 16
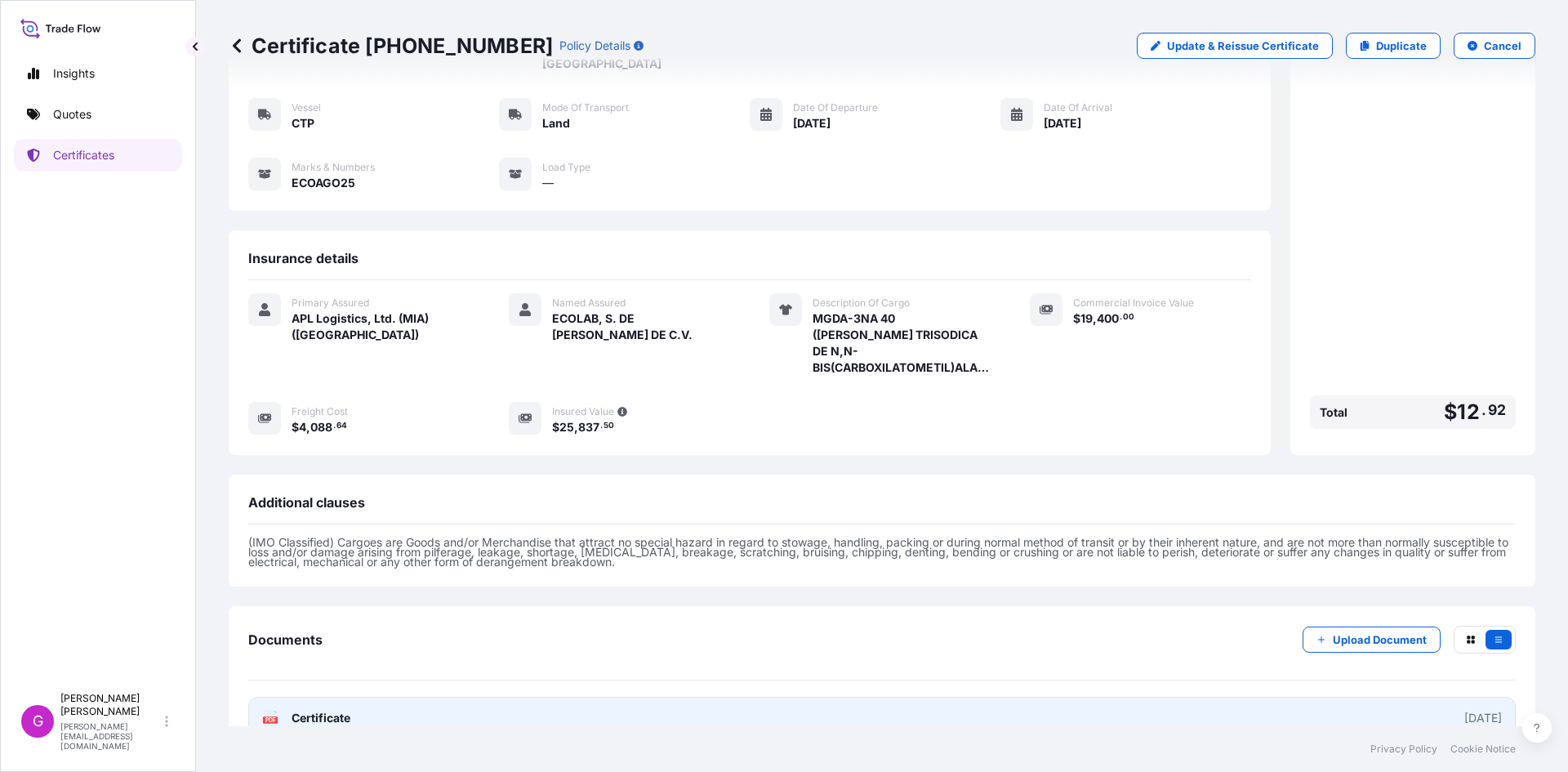
click at [338, 710] on span "Certificate" at bounding box center [321, 718] width 59 height 16
